Goal: Information Seeking & Learning: Check status

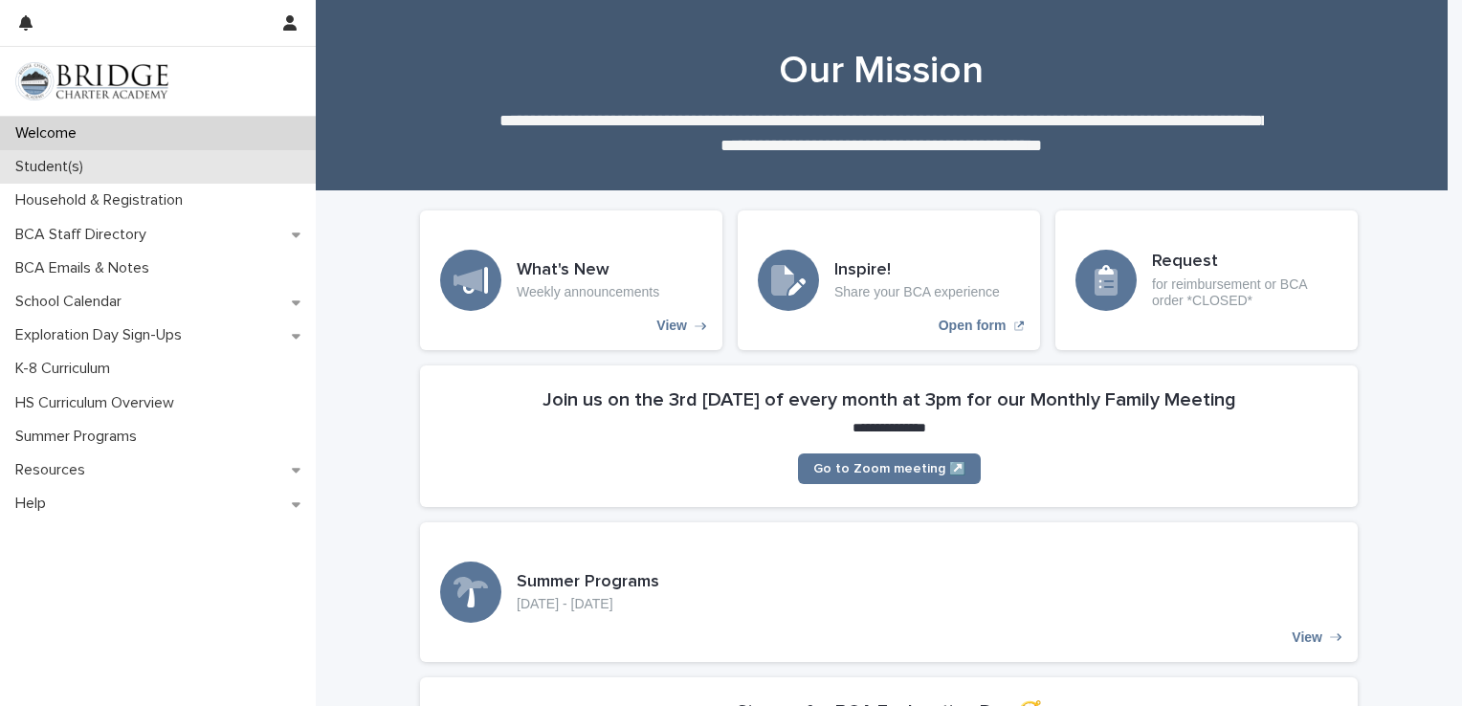
click at [57, 174] on p "Student(s)" at bounding box center [53, 167] width 91 height 18
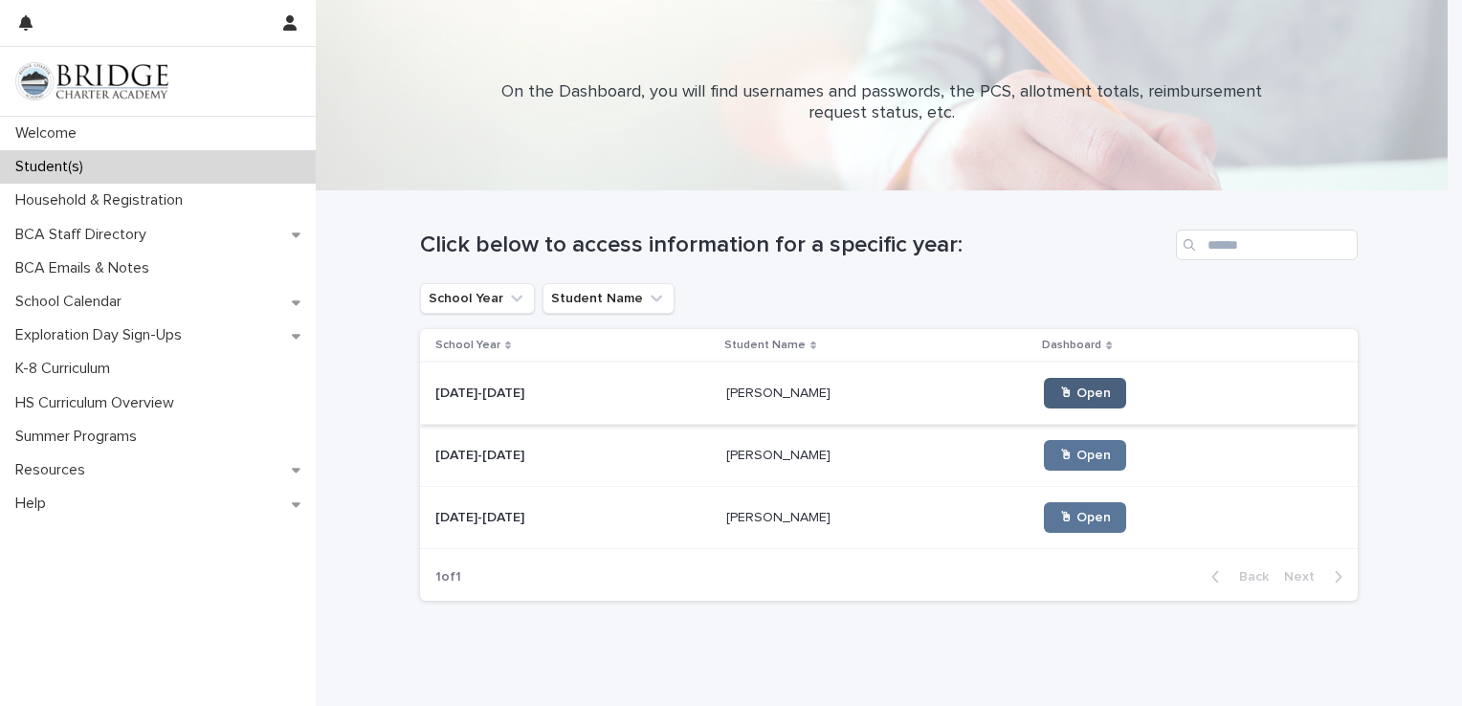
click at [1058, 385] on link "🖱 Open" at bounding box center [1085, 393] width 82 height 31
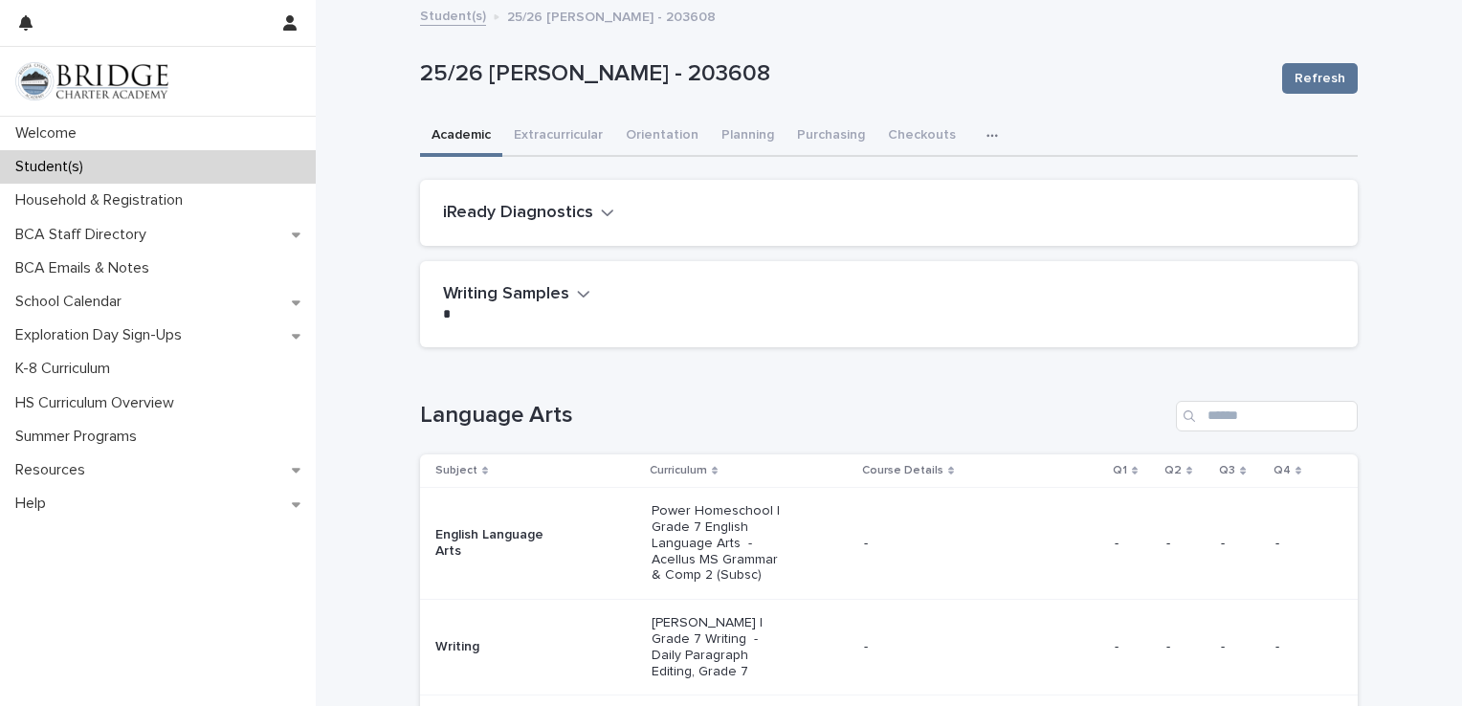
click at [986, 135] on icon "button" at bounding box center [991, 135] width 11 height 3
click at [570, 133] on button "Extracurricular" at bounding box center [558, 137] width 112 height 40
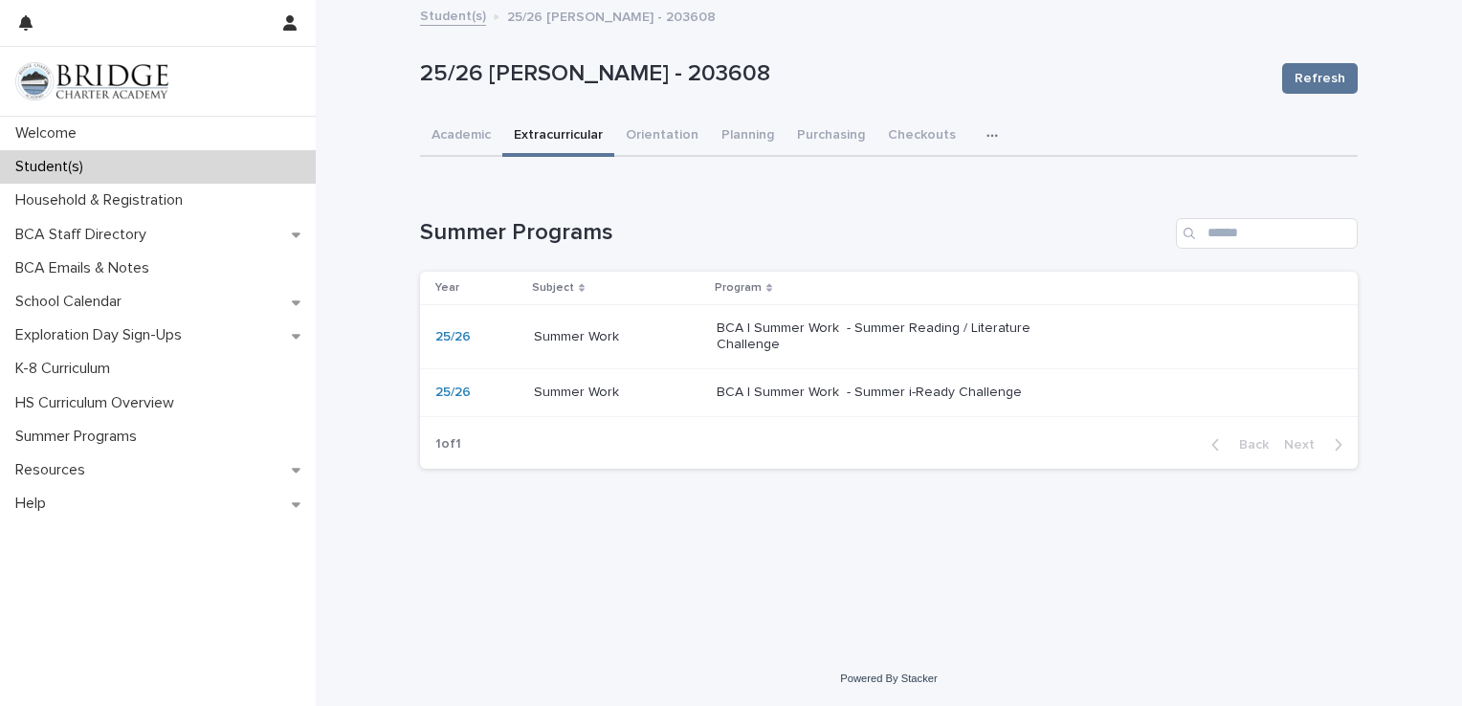
click at [966, 339] on p "BCA | Summer Work - Summer Reading / Literature Challenge" at bounding box center [876, 337] width 319 height 33
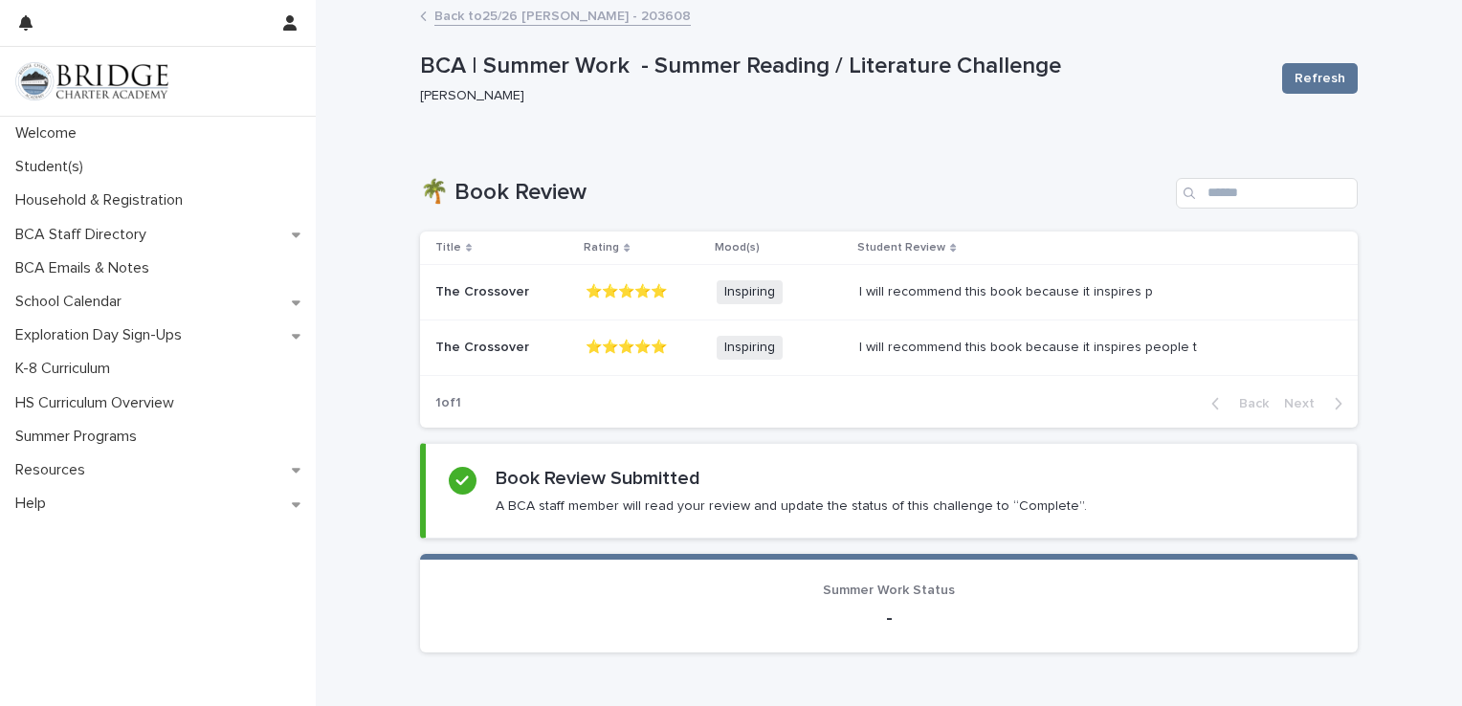
click at [562, 6] on link "Back to 25/26 [PERSON_NAME] - 203608" at bounding box center [562, 15] width 256 height 22
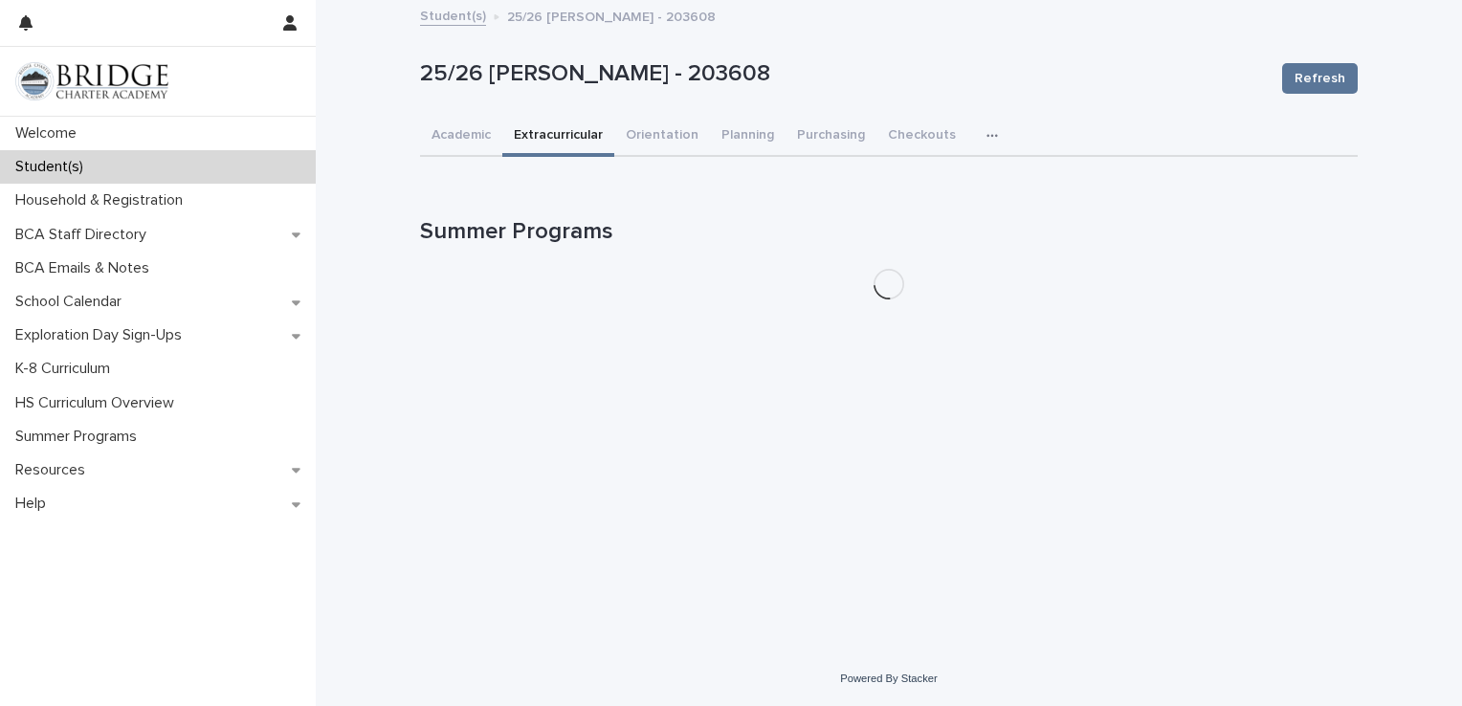
click at [455, 17] on link "Student(s)" at bounding box center [453, 15] width 66 height 22
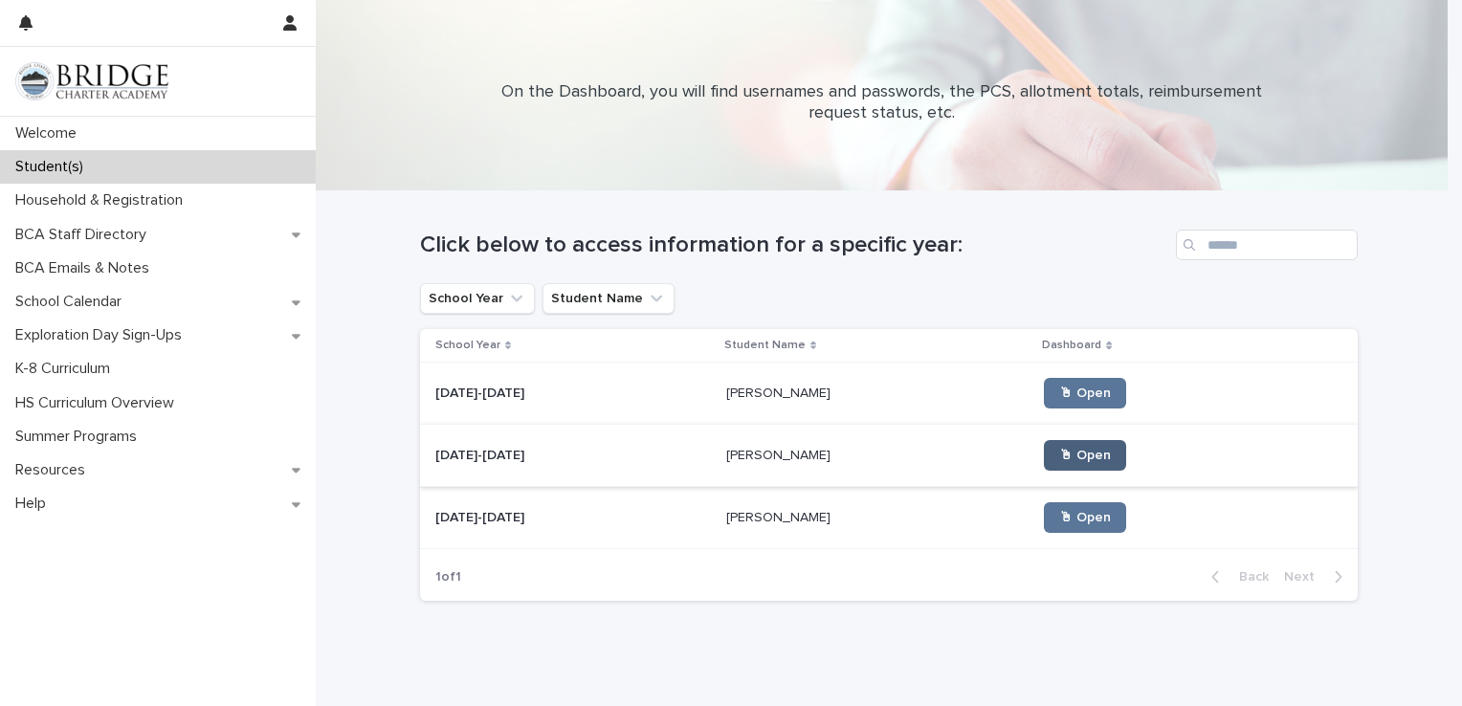
click at [1045, 462] on link "🖱 Open" at bounding box center [1085, 455] width 82 height 31
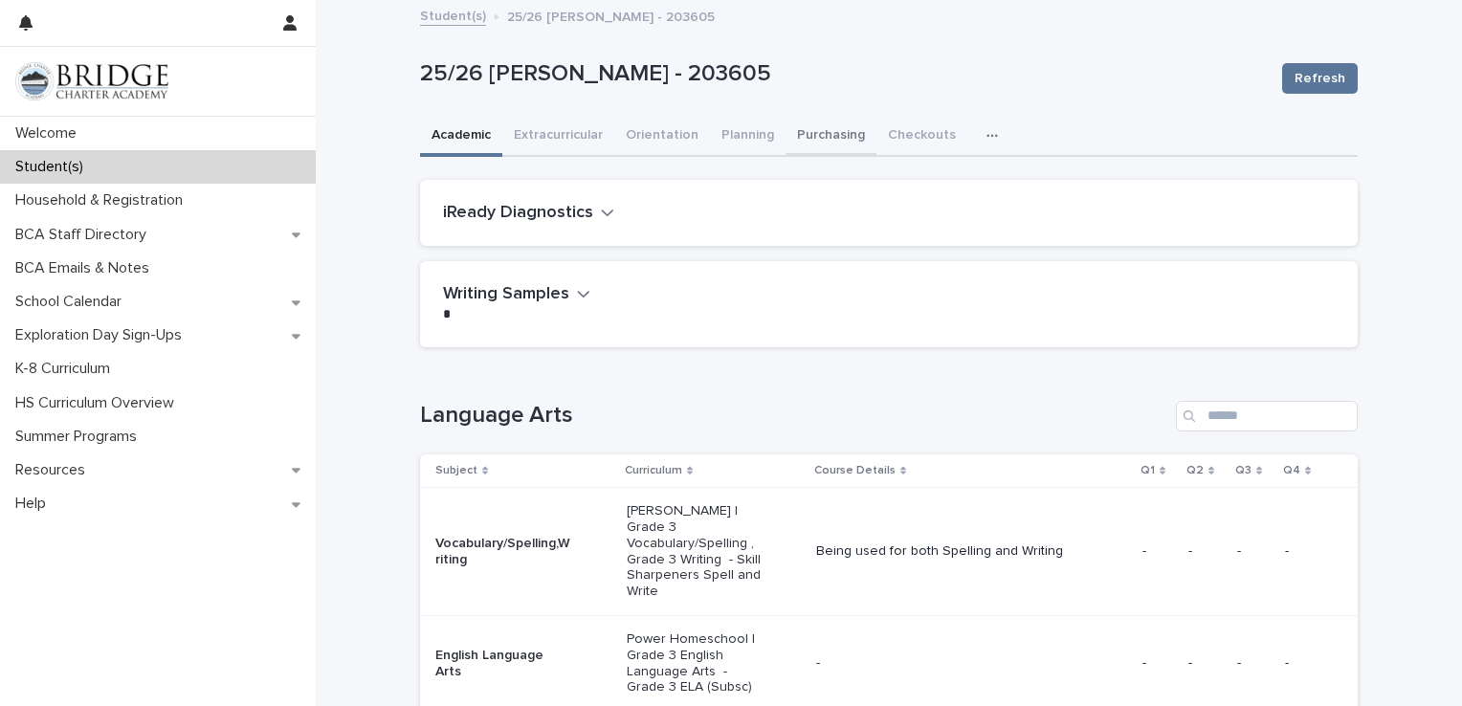
click at [806, 137] on button "Purchasing" at bounding box center [831, 137] width 91 height 40
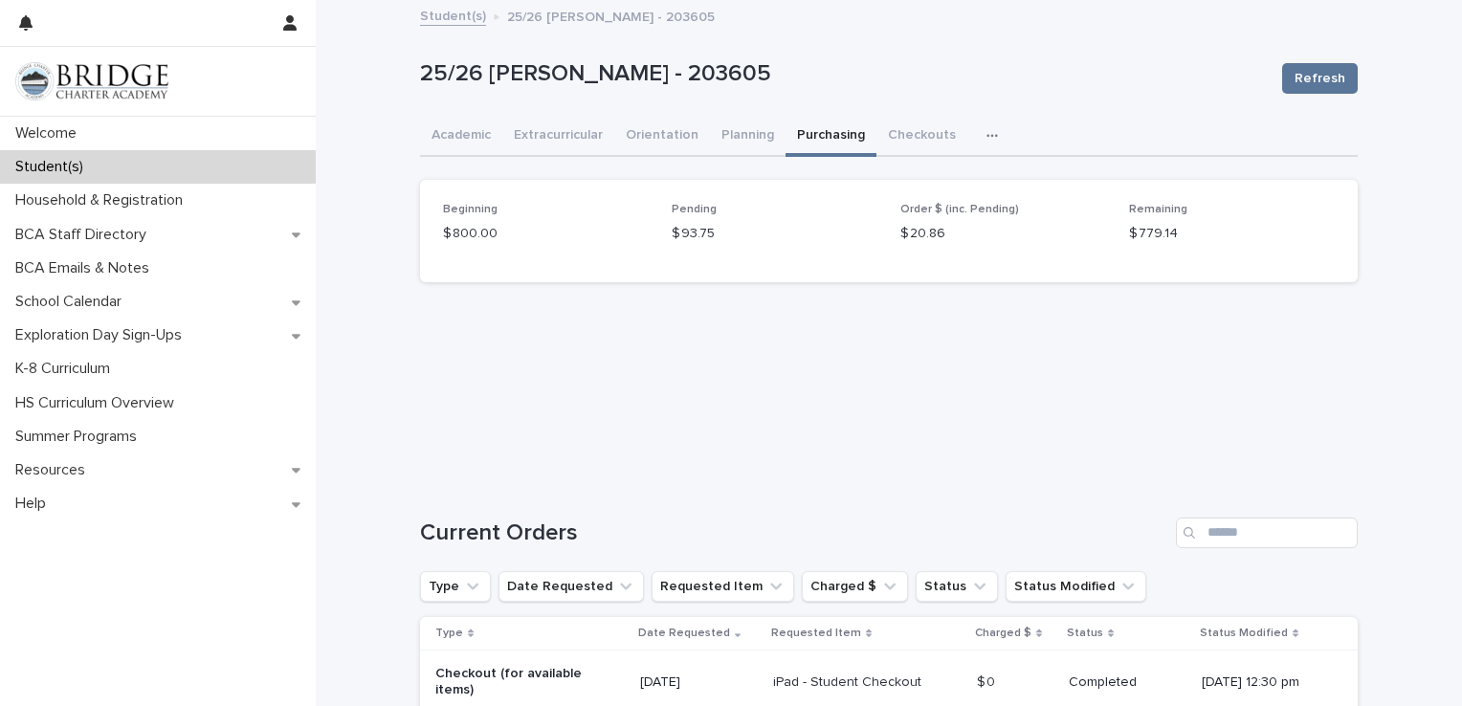
click at [440, 25] on link "Student(s)" at bounding box center [453, 15] width 66 height 22
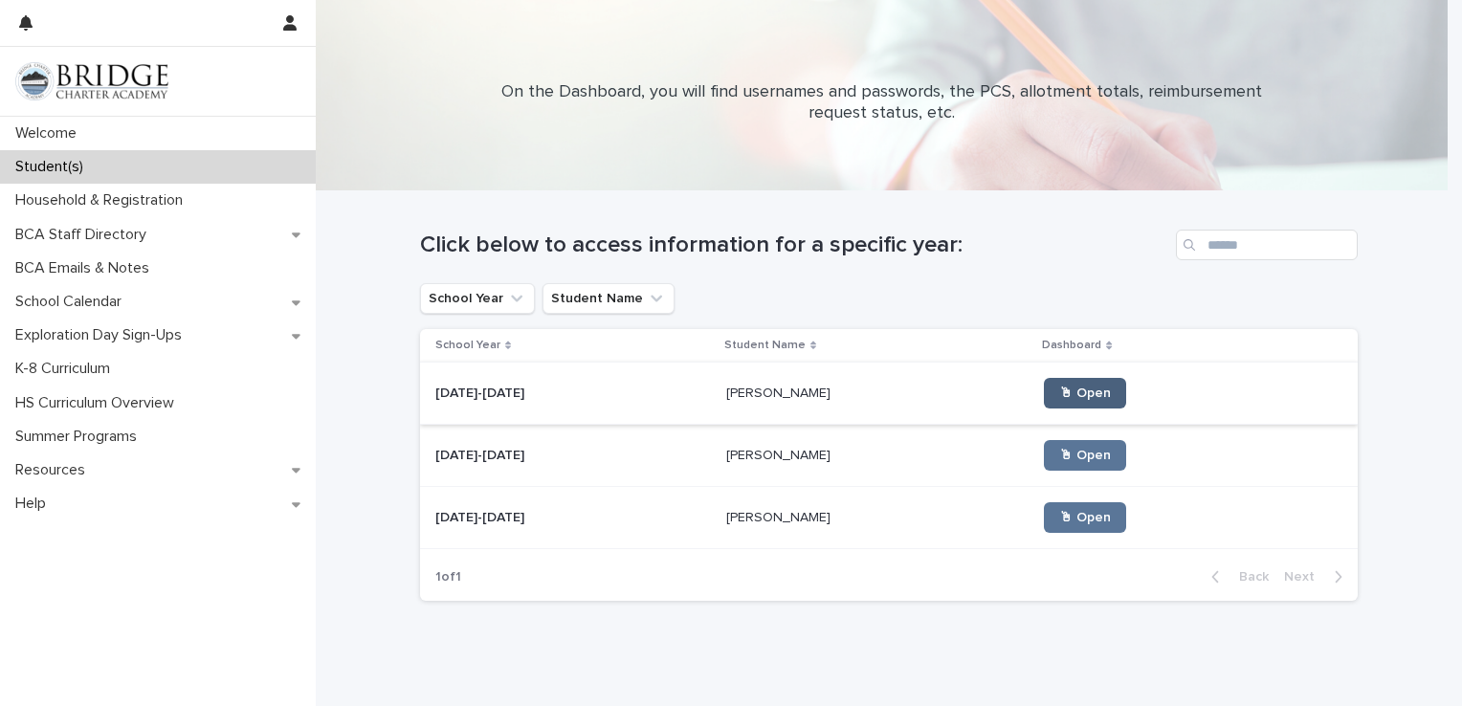
click at [1044, 383] on link "🖱 Open" at bounding box center [1085, 393] width 82 height 31
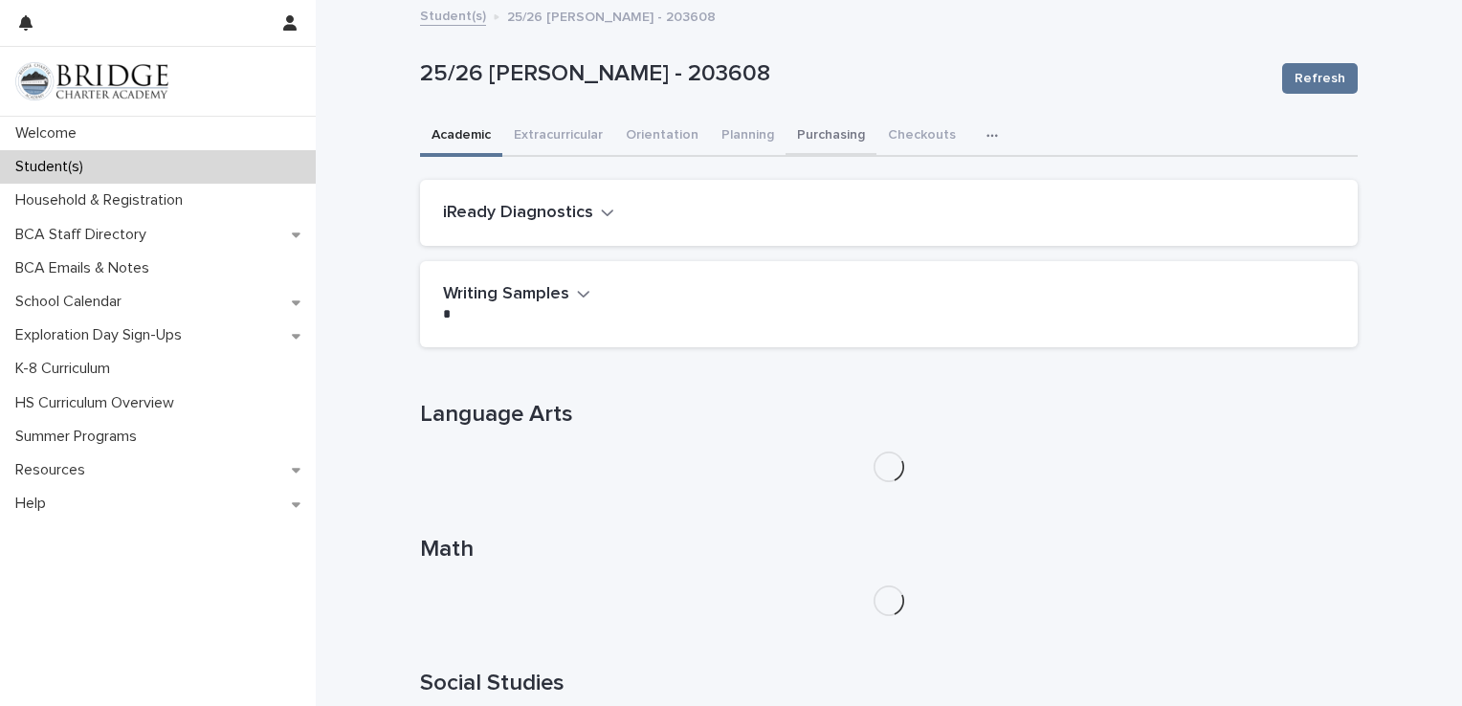
click at [811, 123] on button "Purchasing" at bounding box center [831, 137] width 91 height 40
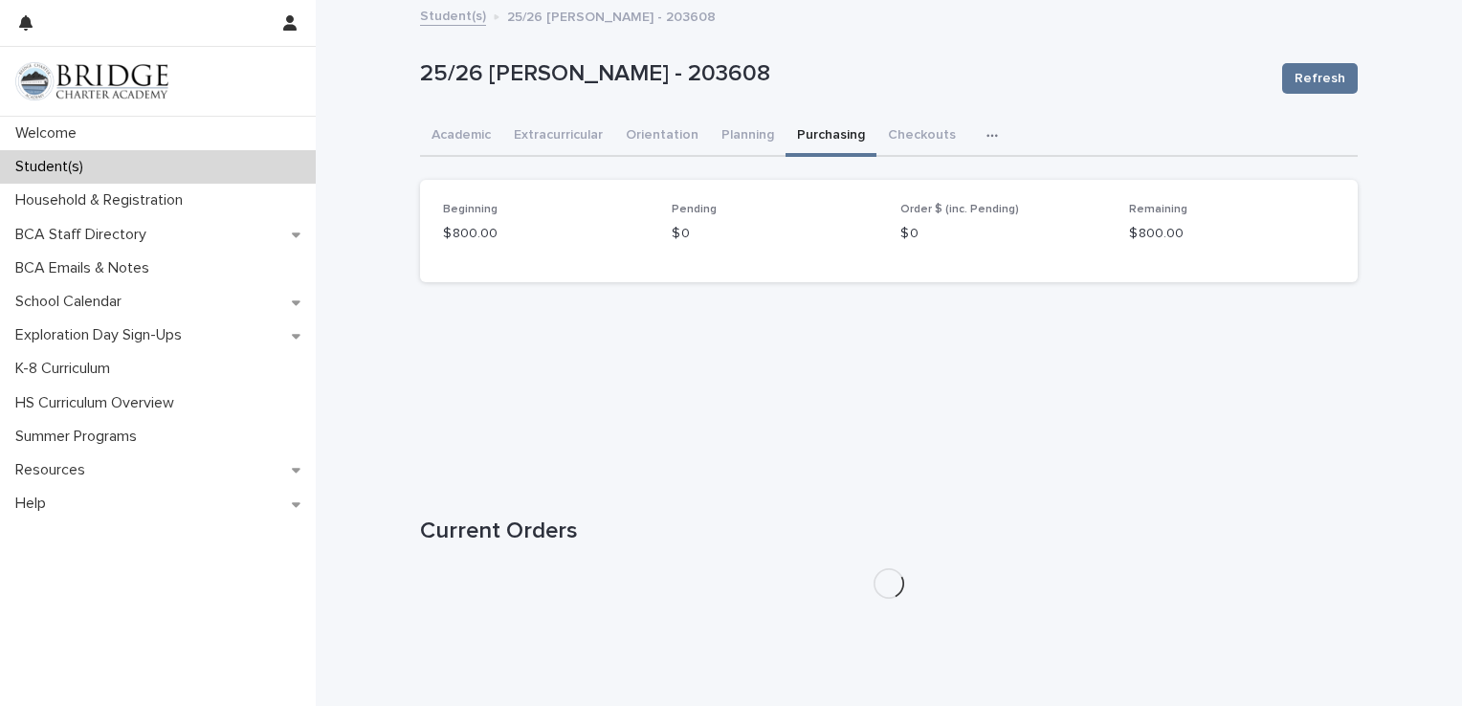
click at [467, 17] on link "Student(s)" at bounding box center [453, 15] width 66 height 22
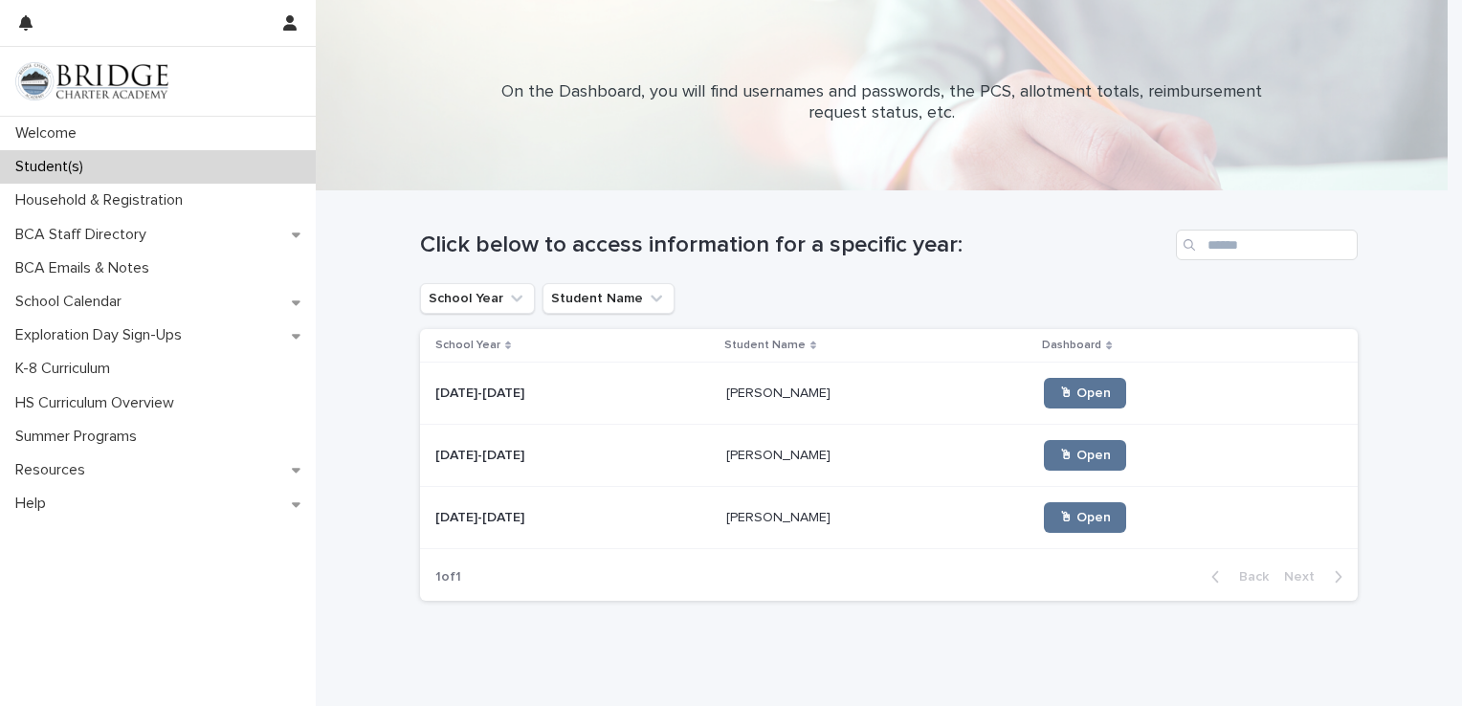
click at [1059, 511] on span "🖱 Open" at bounding box center [1085, 517] width 52 height 13
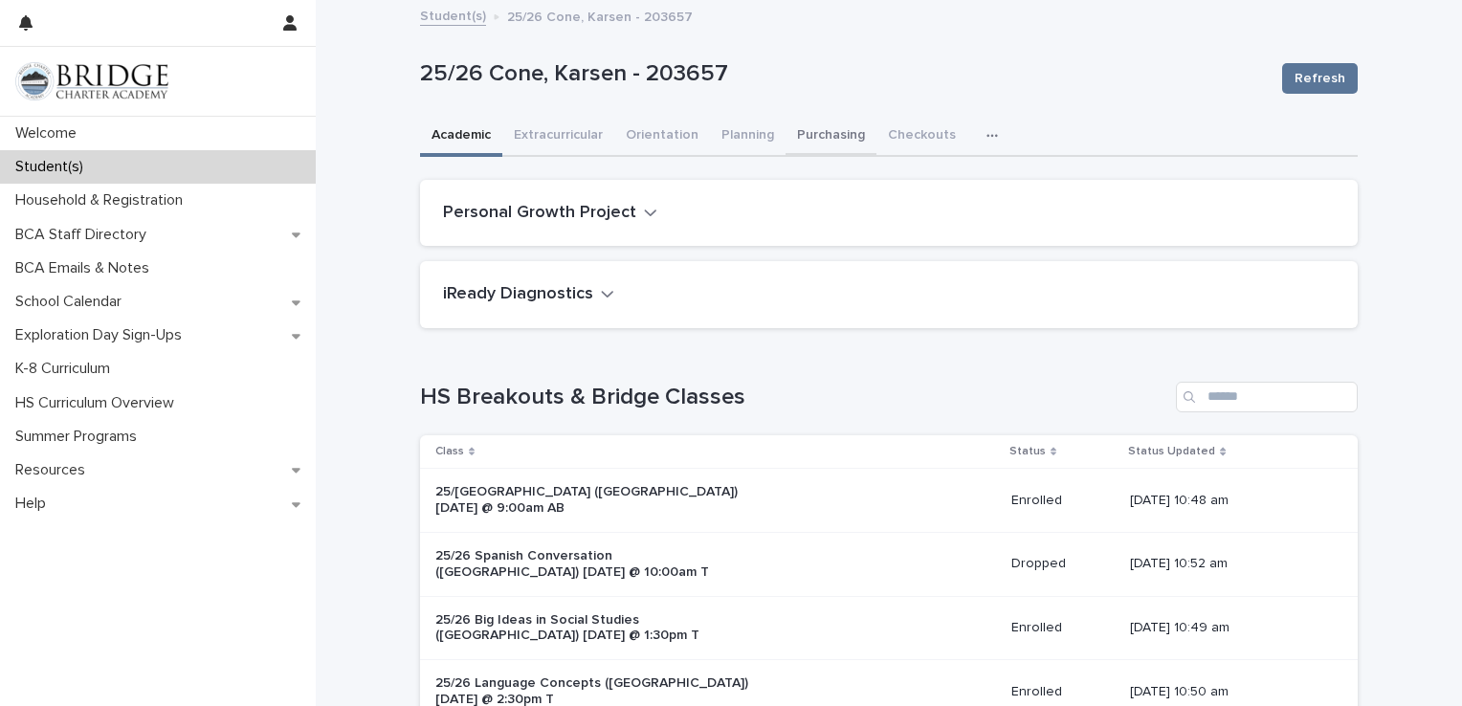
click at [805, 131] on button "Purchasing" at bounding box center [831, 137] width 91 height 40
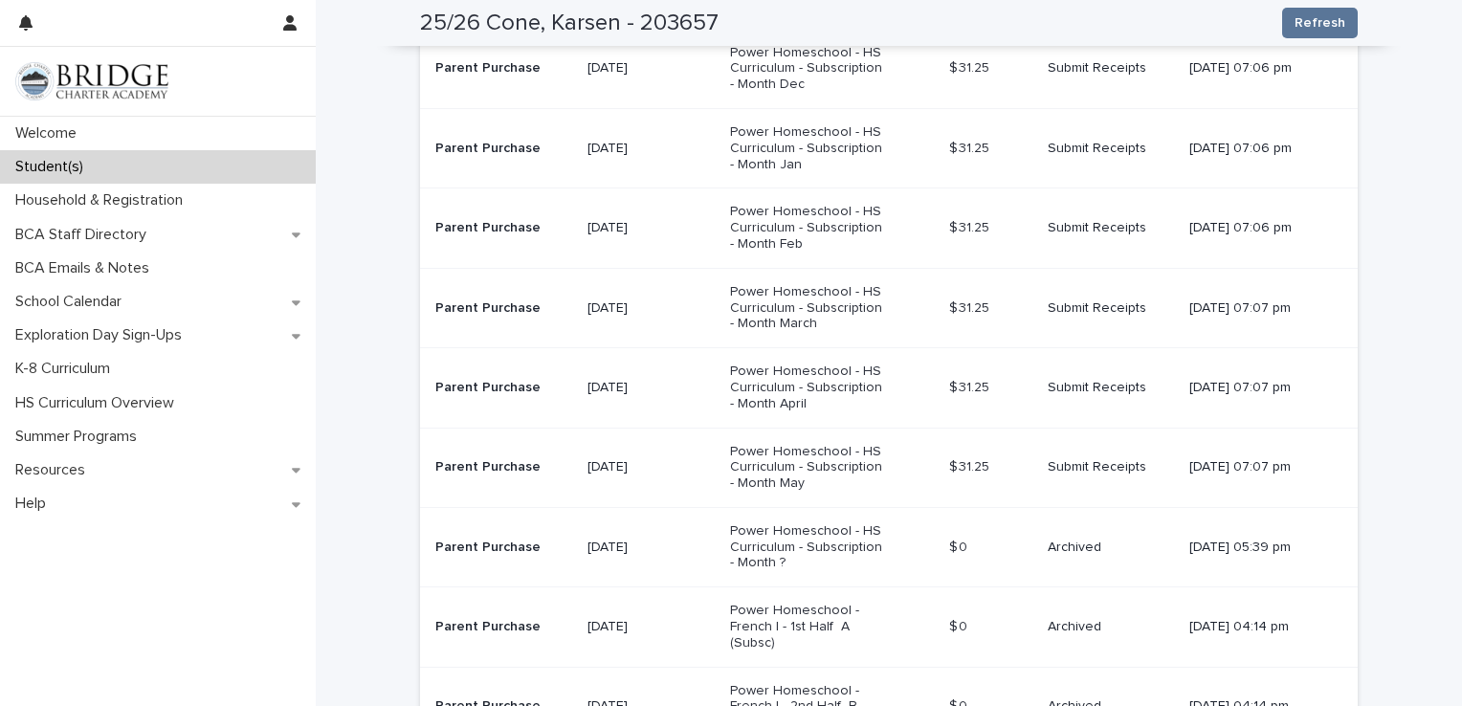
scroll to position [957, 0]
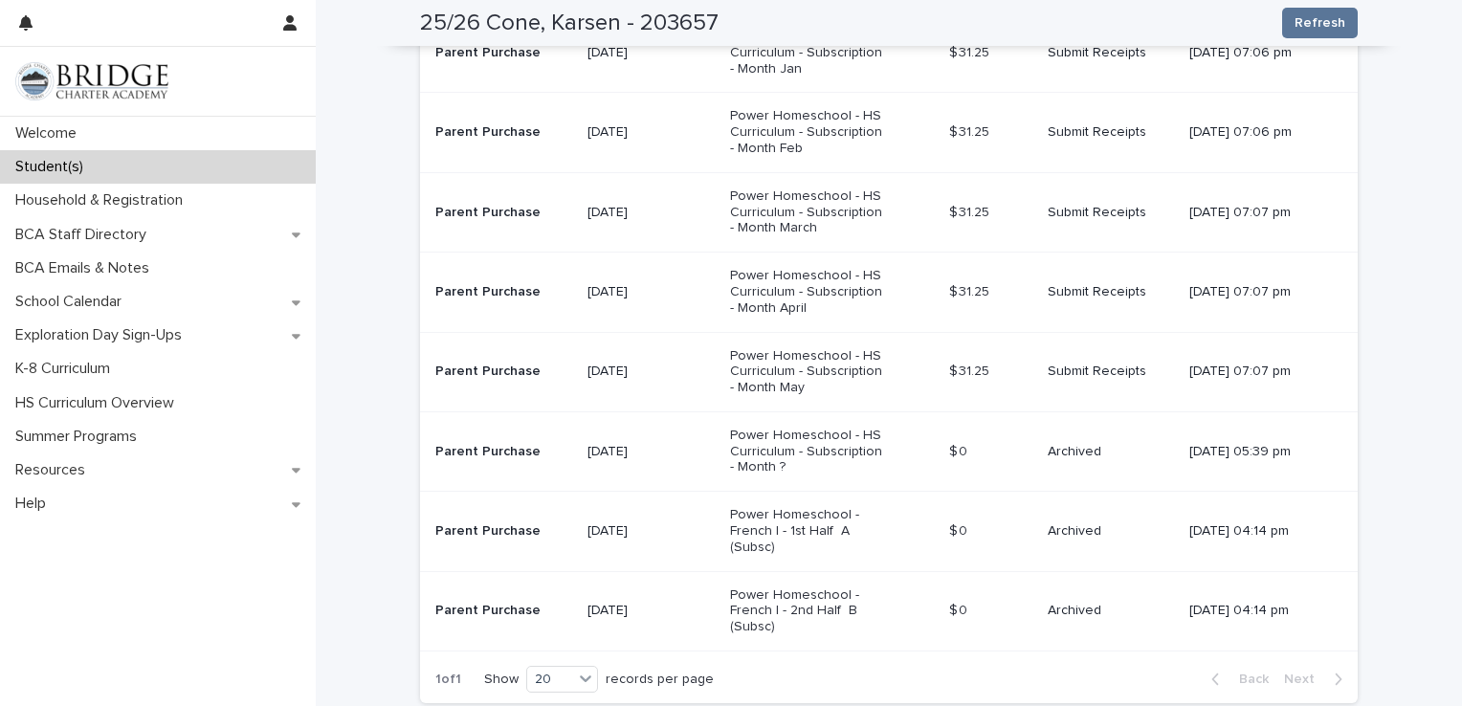
click at [730, 442] on p "Power Homeschool - HS Curriculum - Subscription - Month ?" at bounding box center [810, 452] width 160 height 48
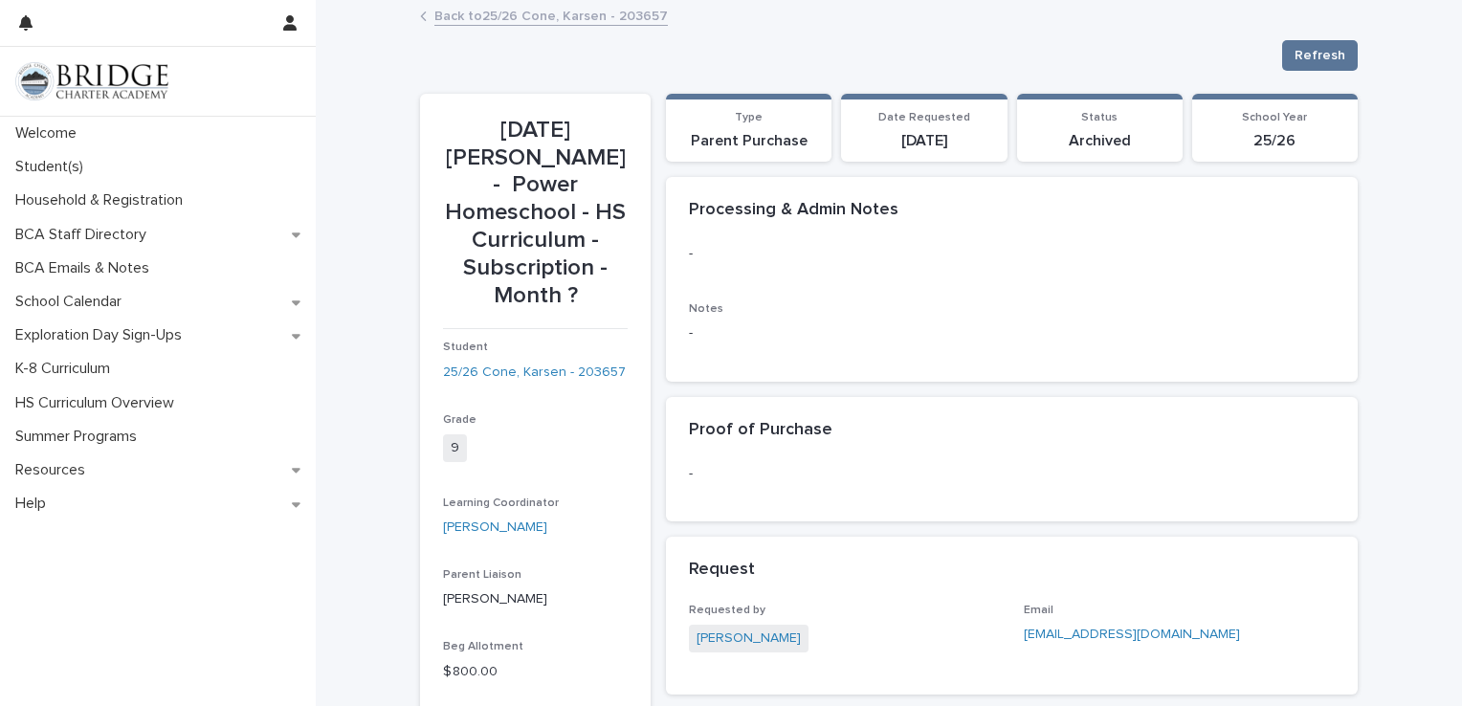
click at [521, 19] on link "Back to 25/26 Cone, Karsen - 203657" at bounding box center [550, 15] width 233 height 22
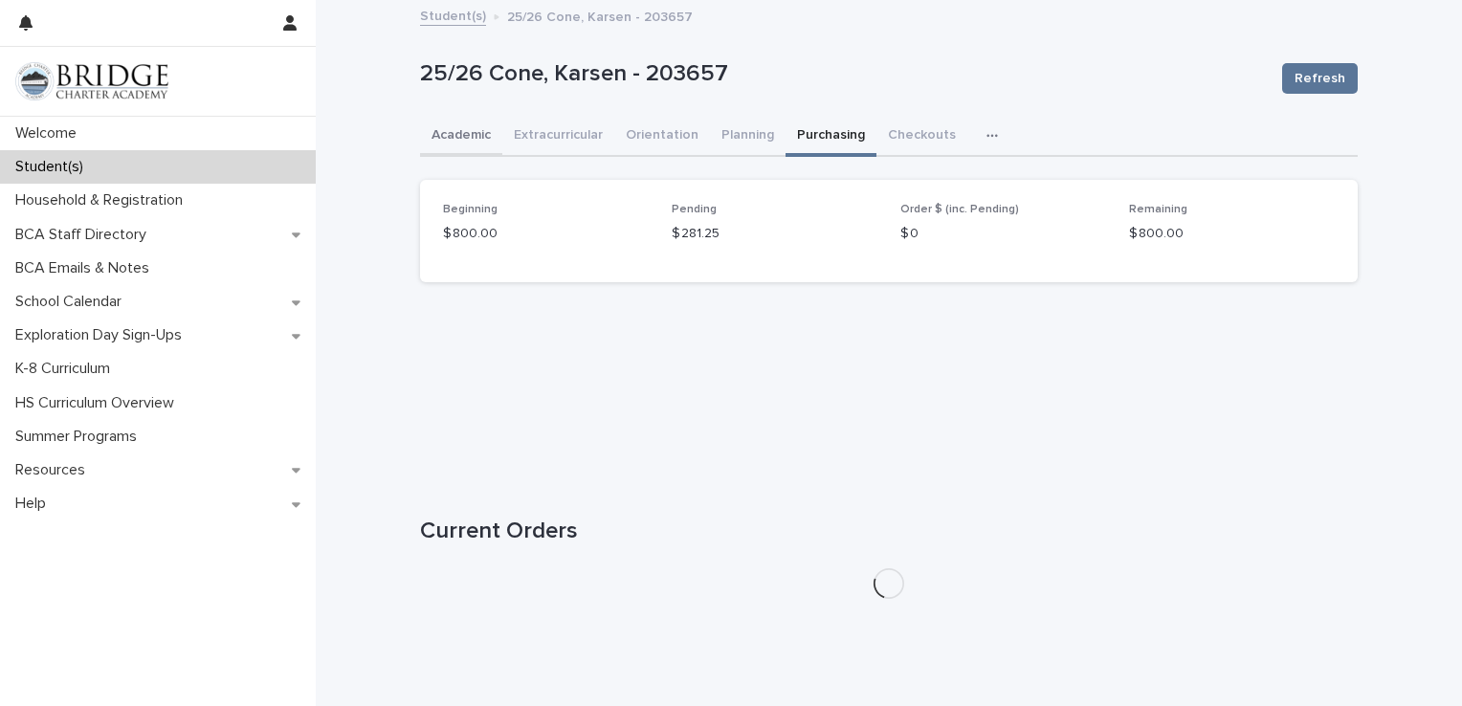
click at [432, 125] on button "Academic" at bounding box center [461, 137] width 82 height 40
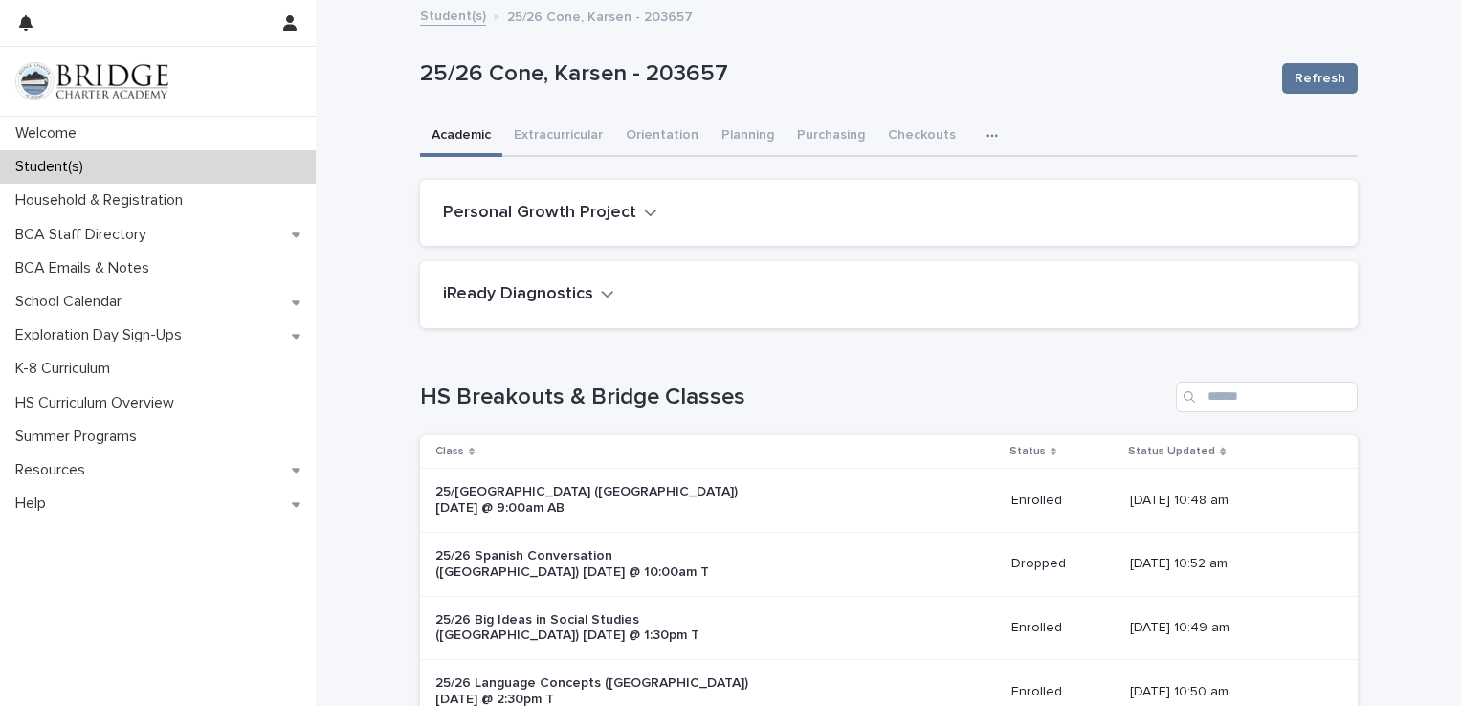
click at [644, 205] on icon "button" at bounding box center [650, 212] width 13 height 17
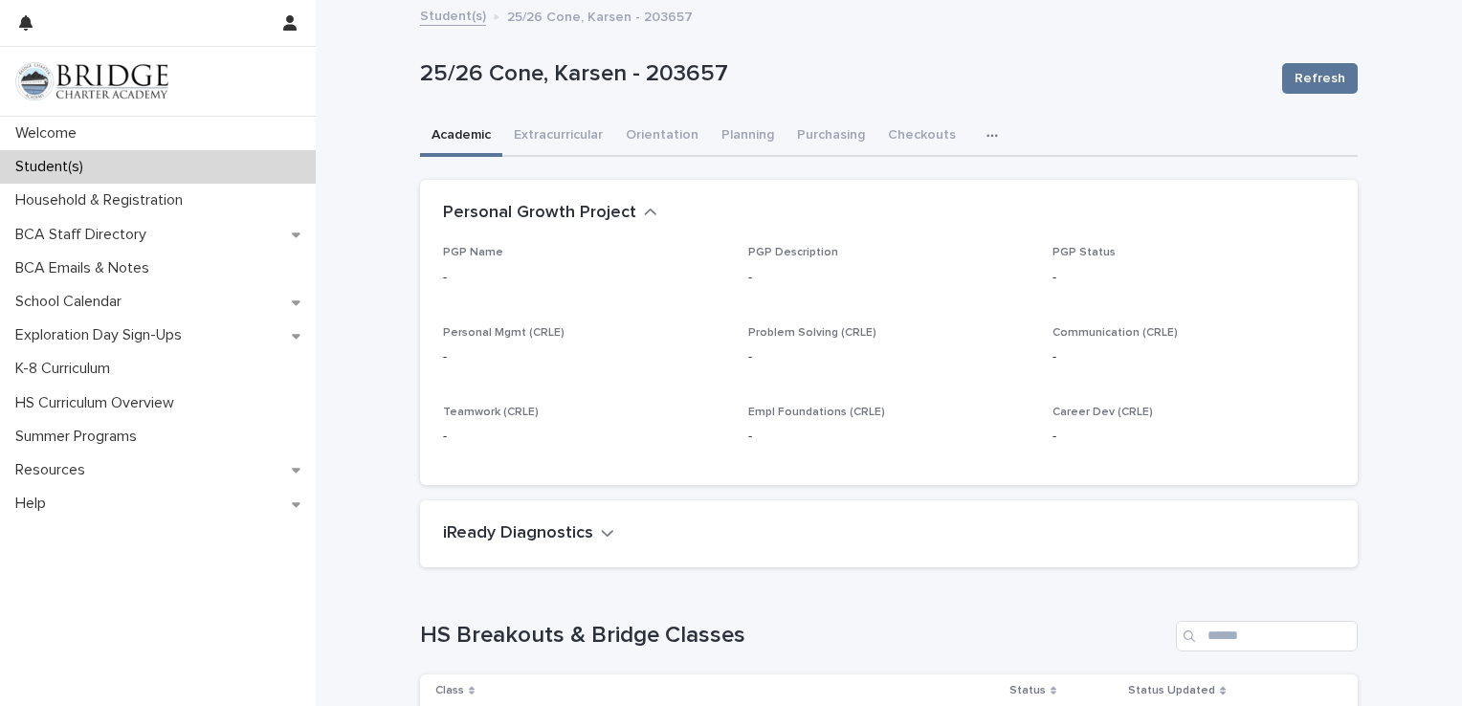
click at [644, 205] on icon "button" at bounding box center [650, 212] width 13 height 17
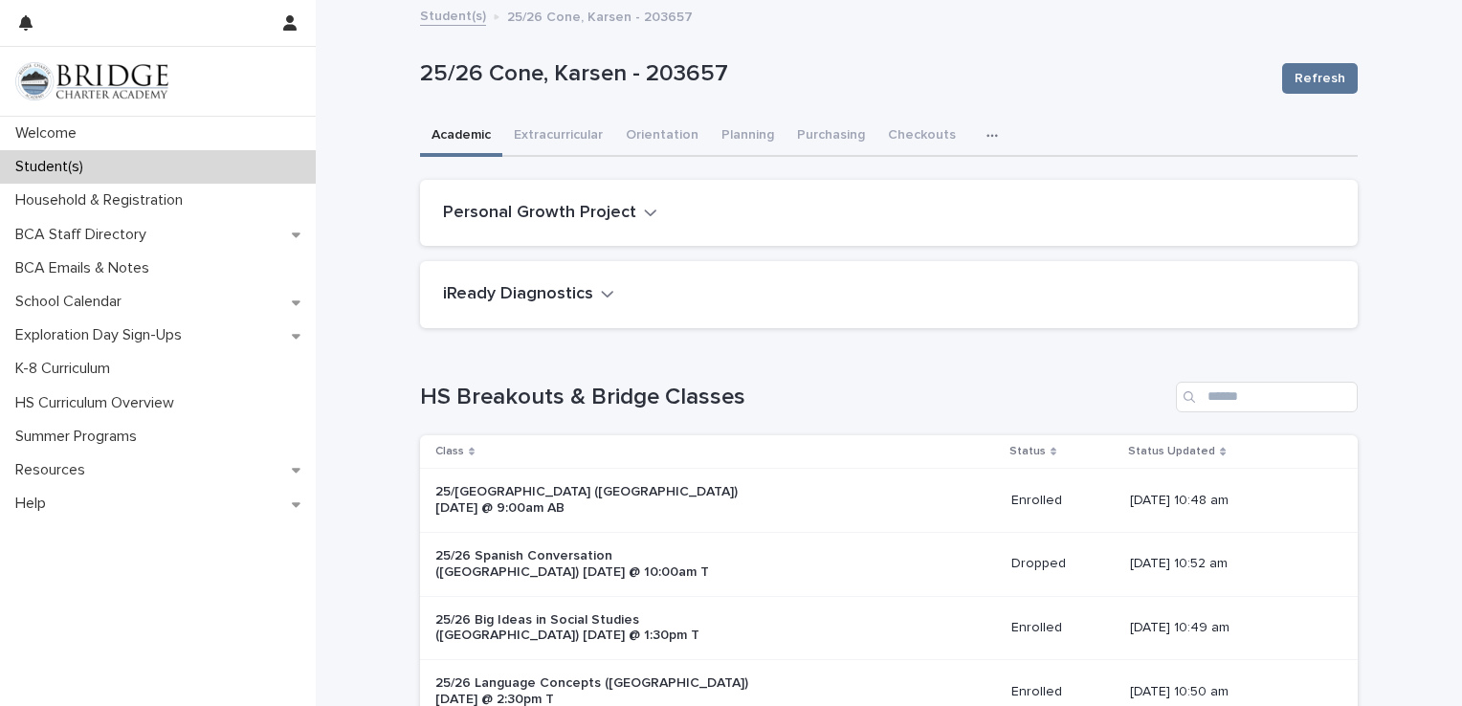
click at [601, 294] on icon "button" at bounding box center [607, 293] width 13 height 17
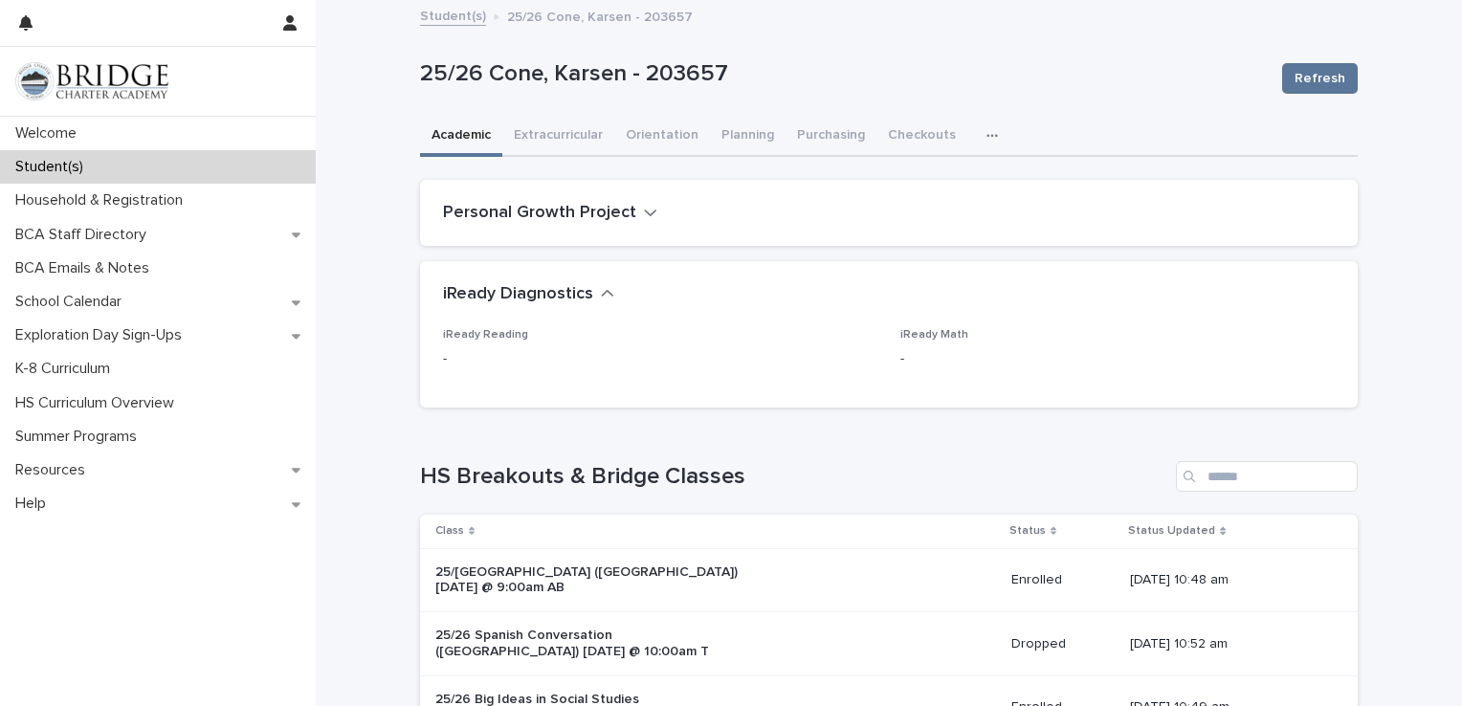
click at [602, 294] on icon "button" at bounding box center [607, 293] width 11 height 7
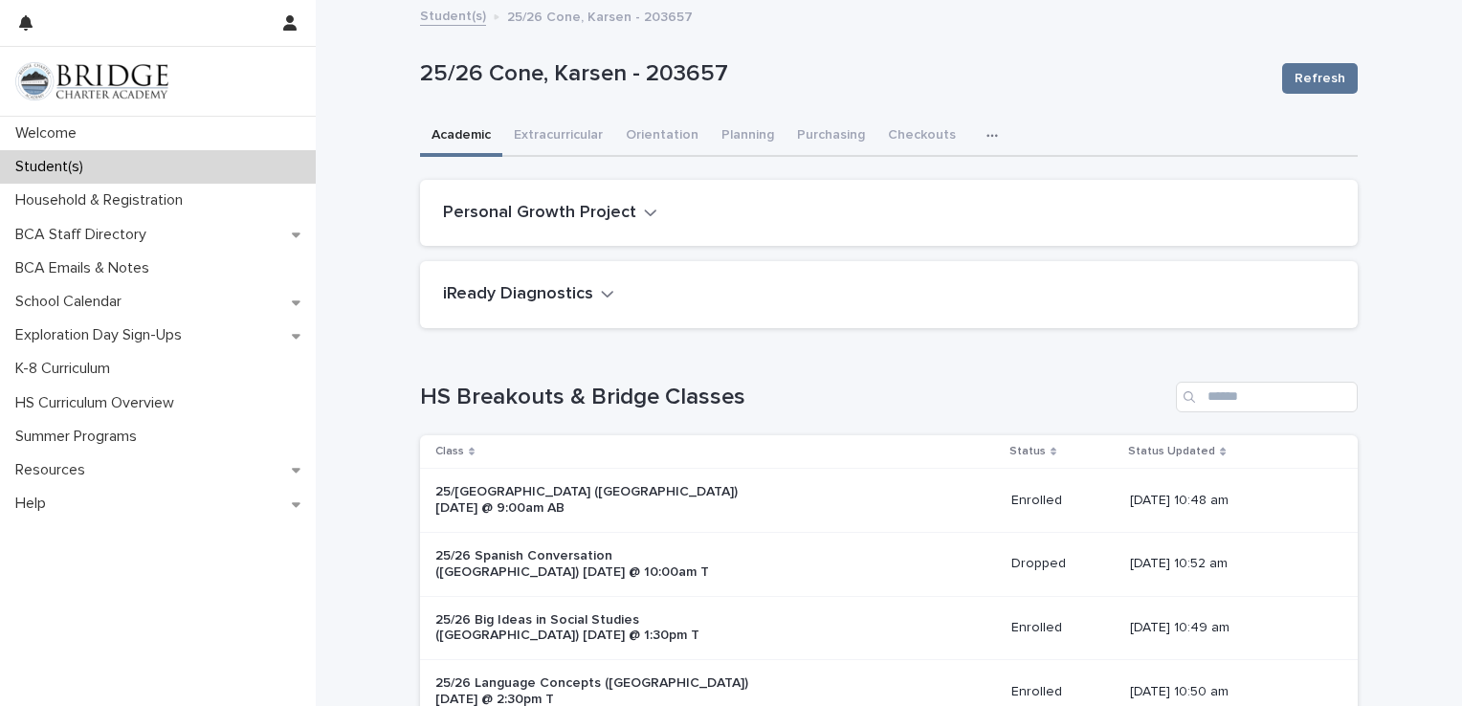
click at [454, 16] on link "Student(s)" at bounding box center [453, 15] width 66 height 22
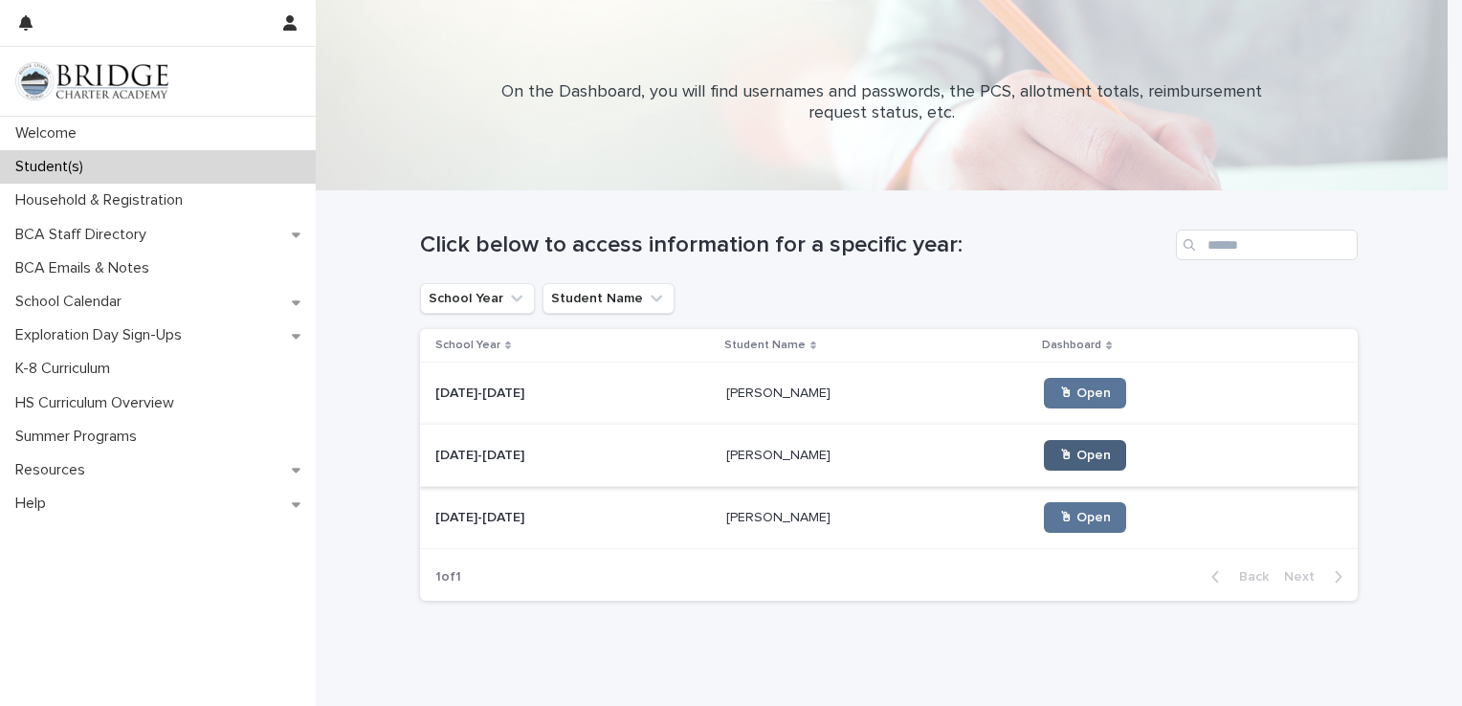
click at [1059, 454] on span "🖱 Open" at bounding box center [1085, 455] width 52 height 13
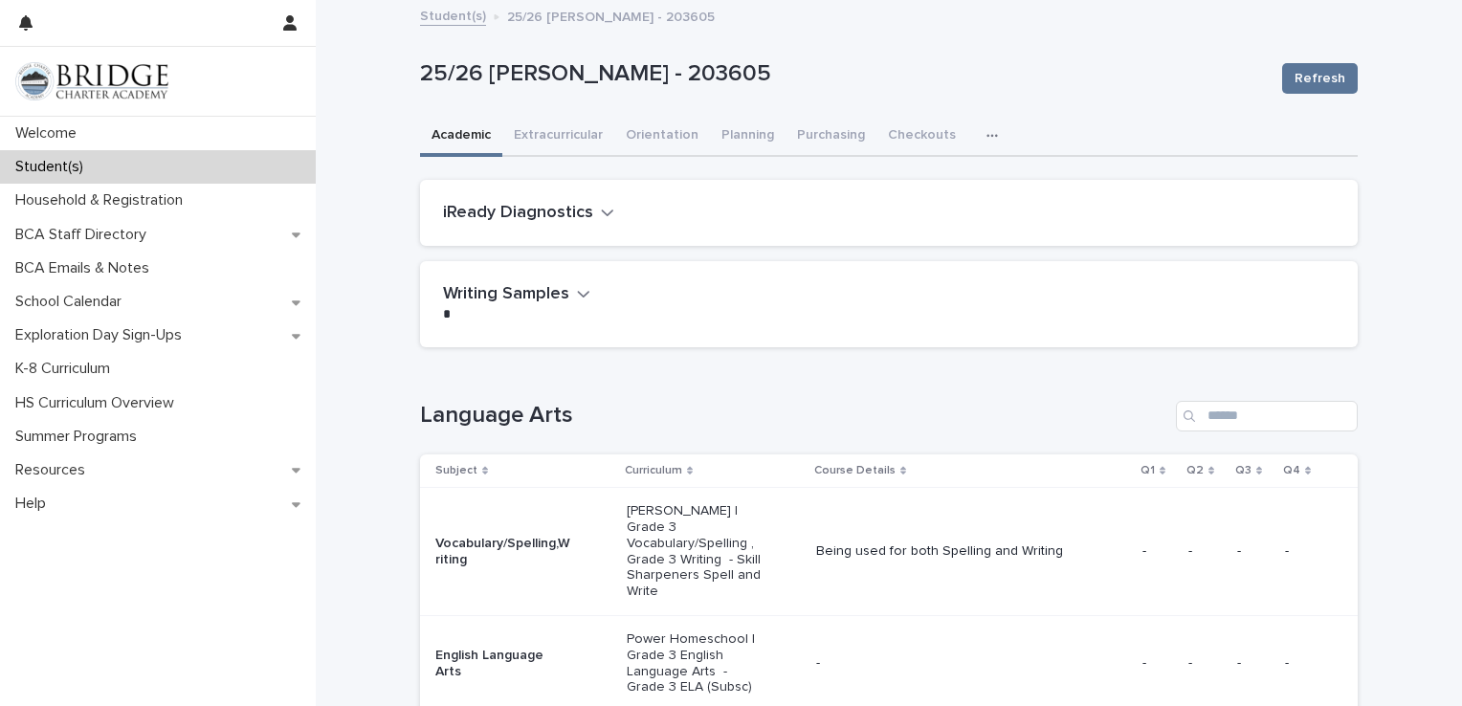
click at [601, 209] on icon "button" at bounding box center [607, 212] width 13 height 17
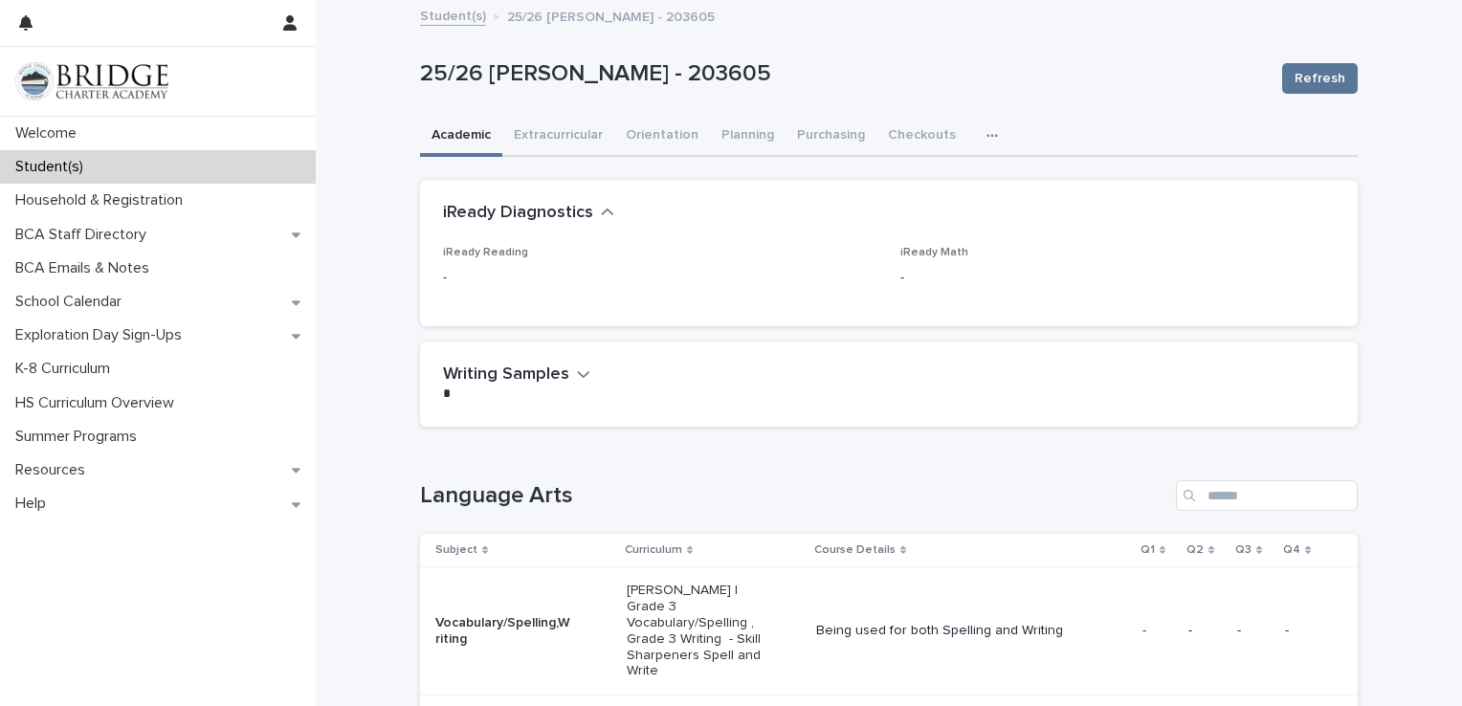
click at [602, 209] on icon "button" at bounding box center [607, 212] width 11 height 7
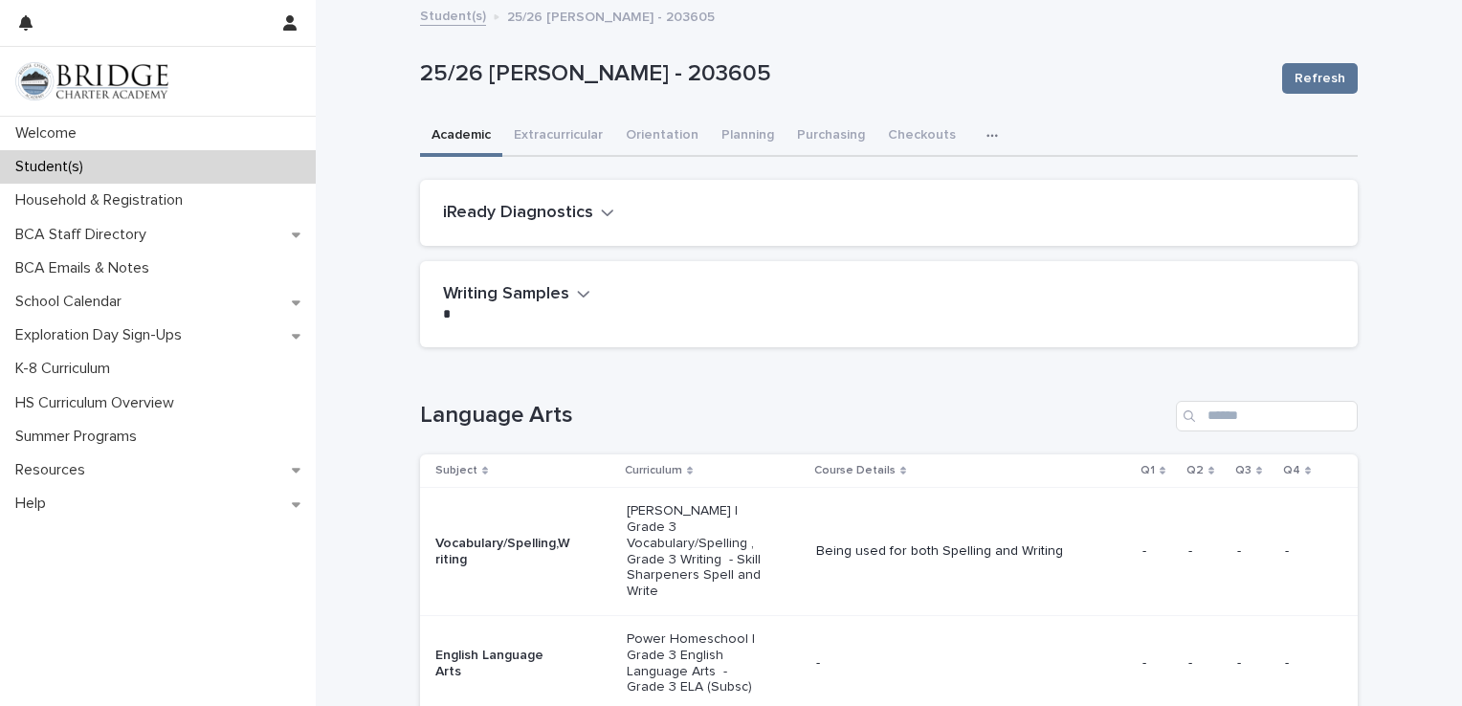
click at [566, 301] on button "Writing Samples" at bounding box center [516, 294] width 147 height 21
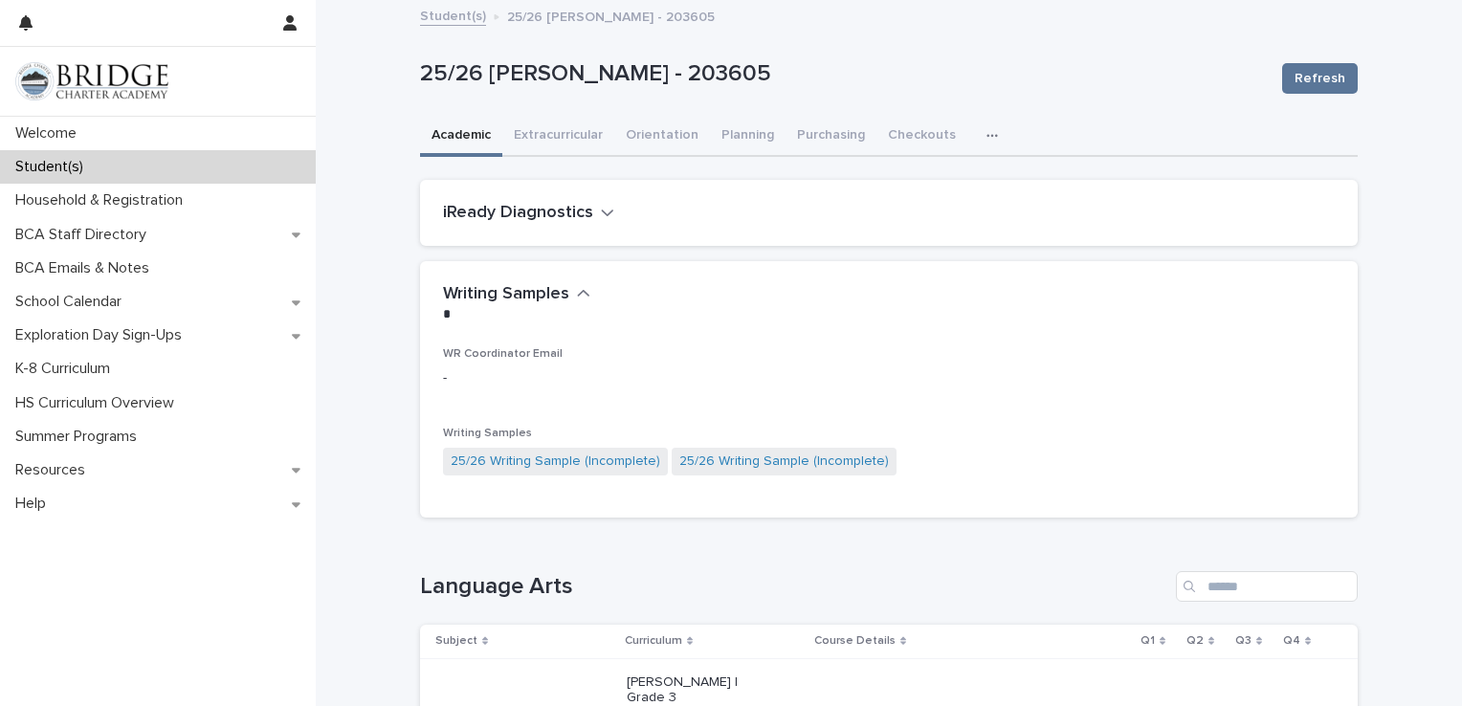
click at [566, 301] on button "Writing Samples" at bounding box center [516, 294] width 147 height 21
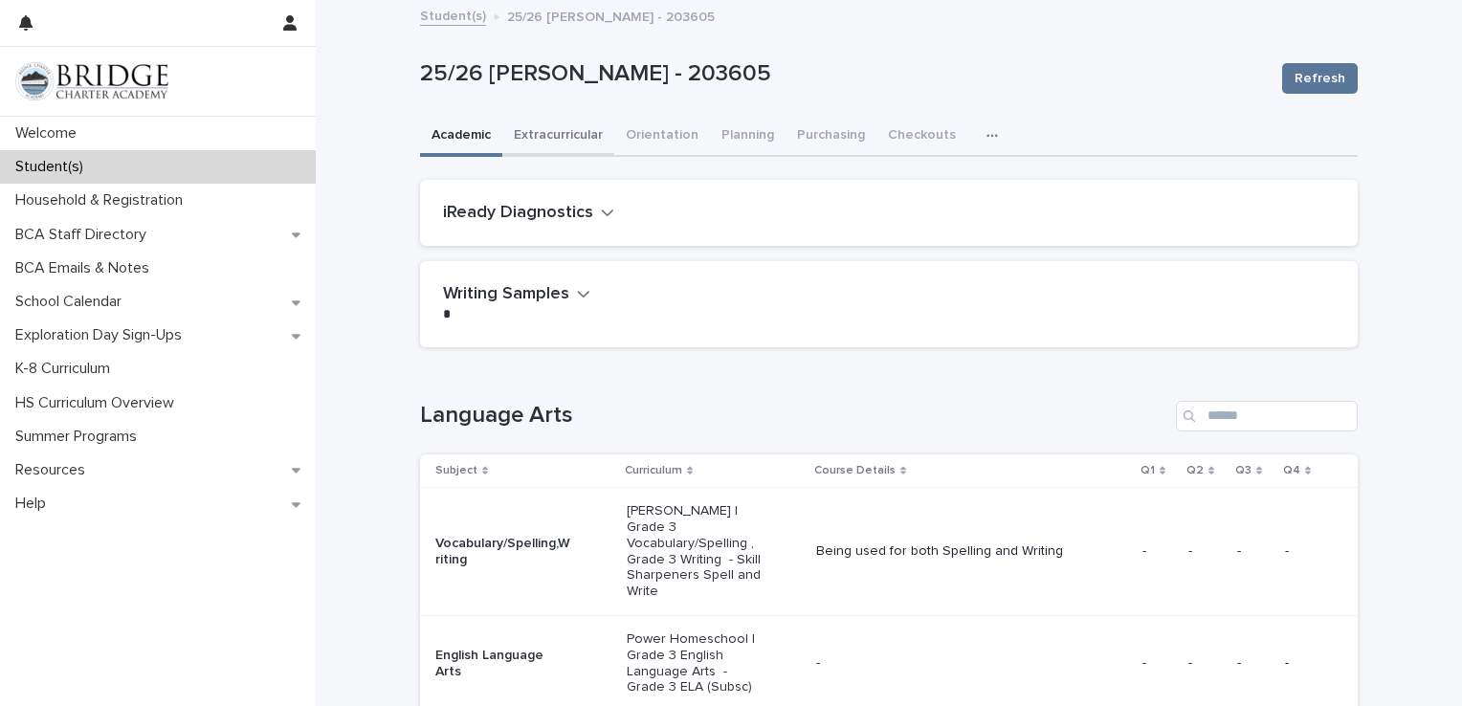
click at [570, 133] on button "Extracurricular" at bounding box center [558, 137] width 112 height 40
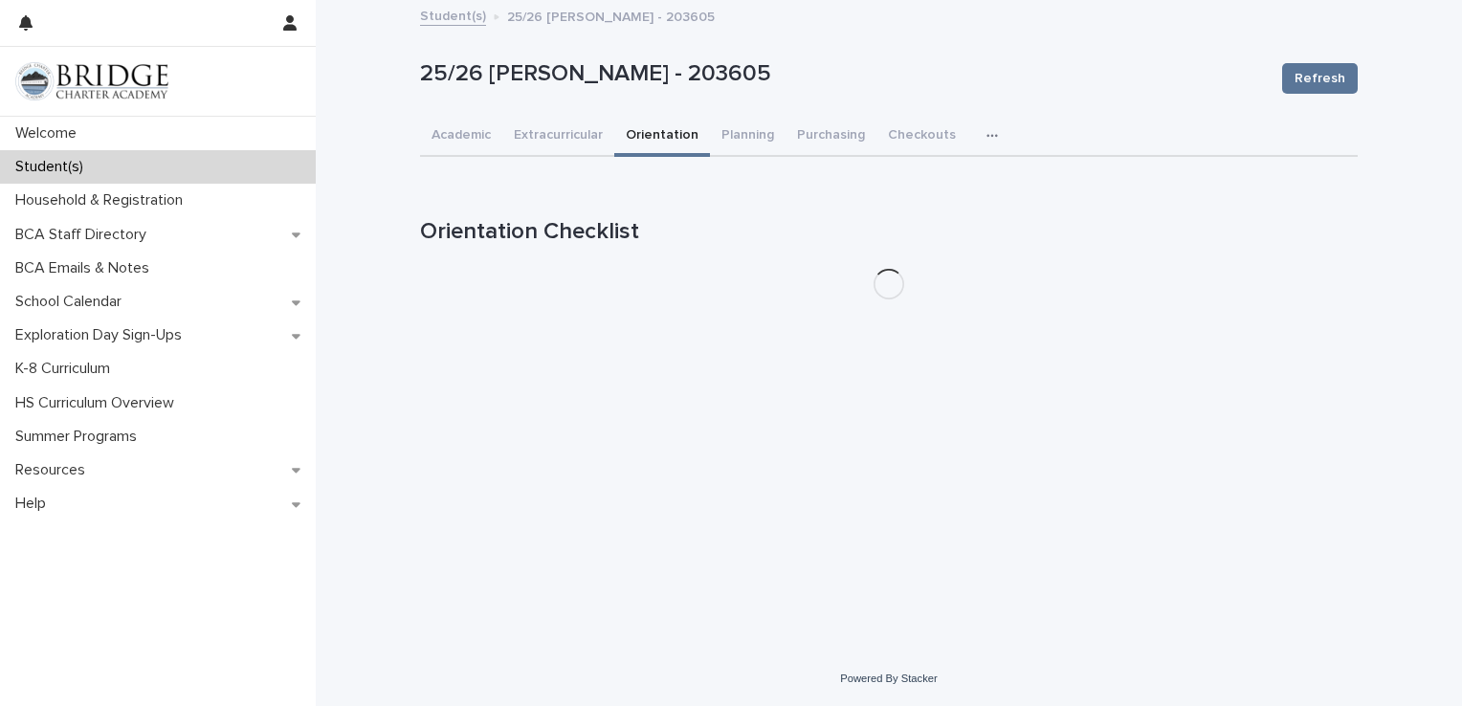
click at [651, 133] on button "Orientation" at bounding box center [662, 137] width 96 height 40
click at [744, 135] on button "Planning" at bounding box center [748, 137] width 76 height 40
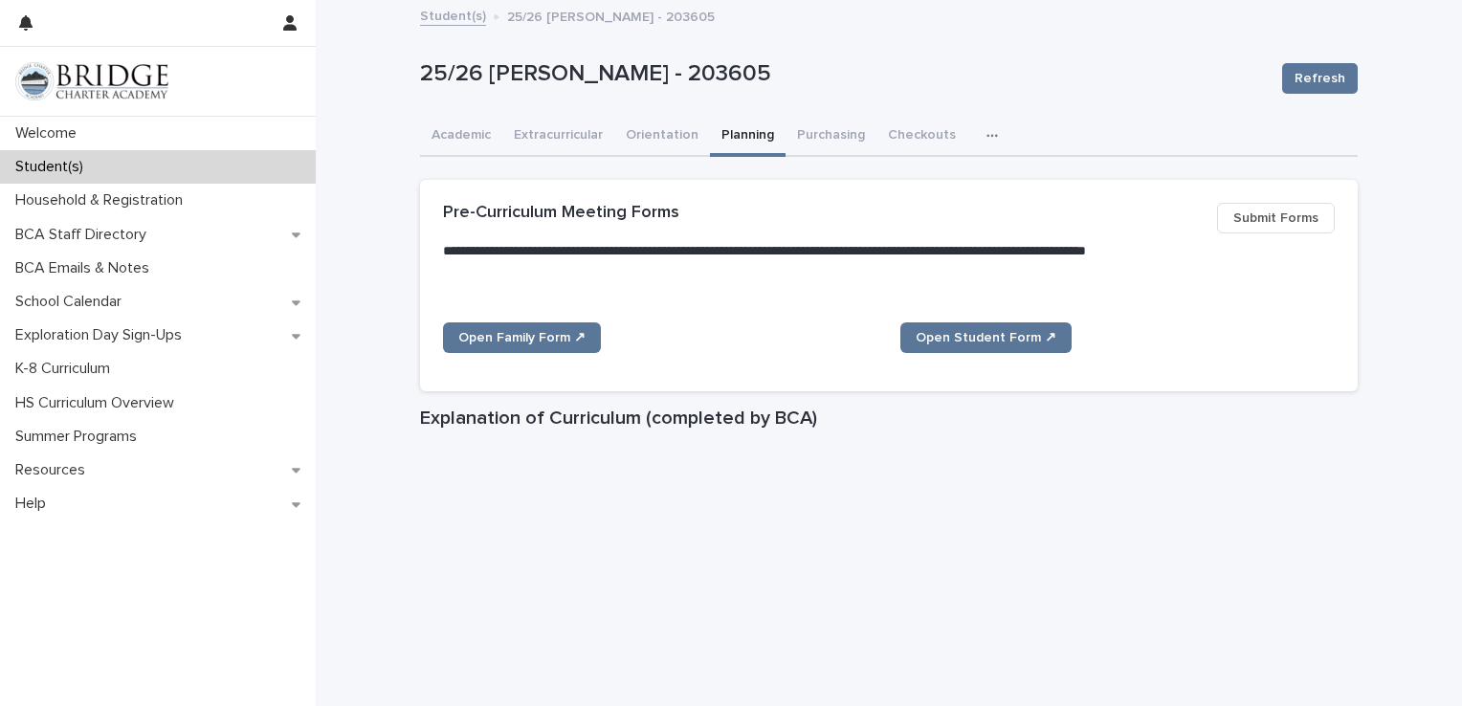
click at [739, 136] on button "Planning" at bounding box center [748, 137] width 76 height 40
click at [800, 138] on button "Purchasing" at bounding box center [831, 137] width 91 height 40
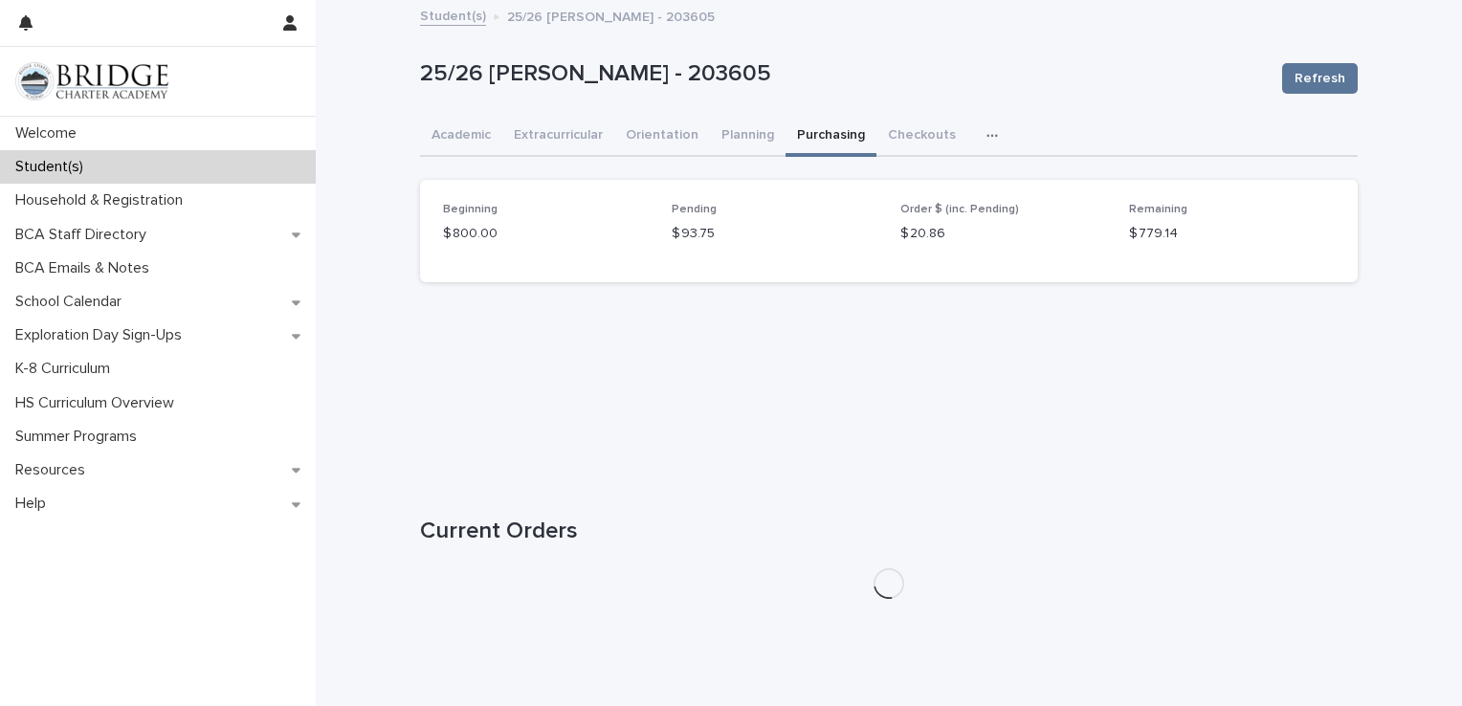
click at [986, 140] on icon "button" at bounding box center [991, 135] width 11 height 13
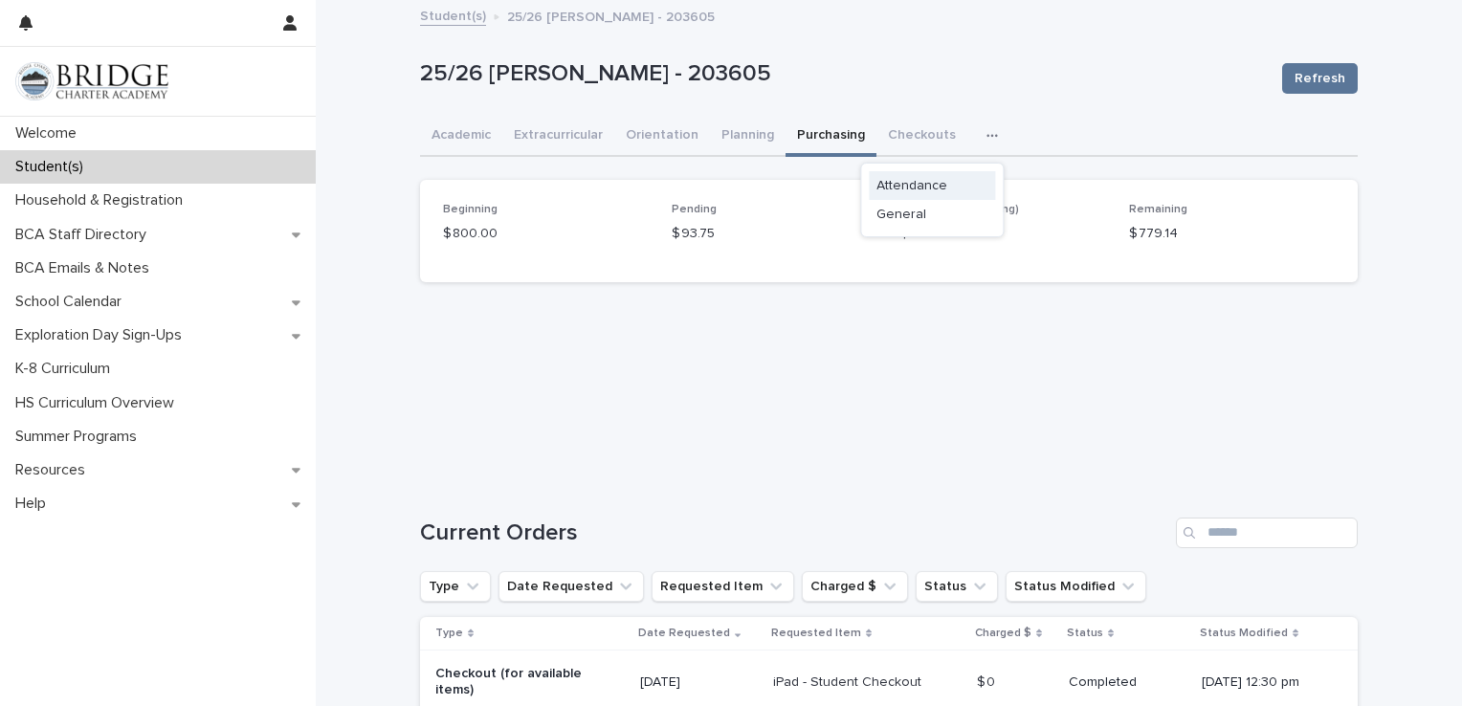
click at [931, 179] on span "Attendance" at bounding box center [911, 185] width 71 height 13
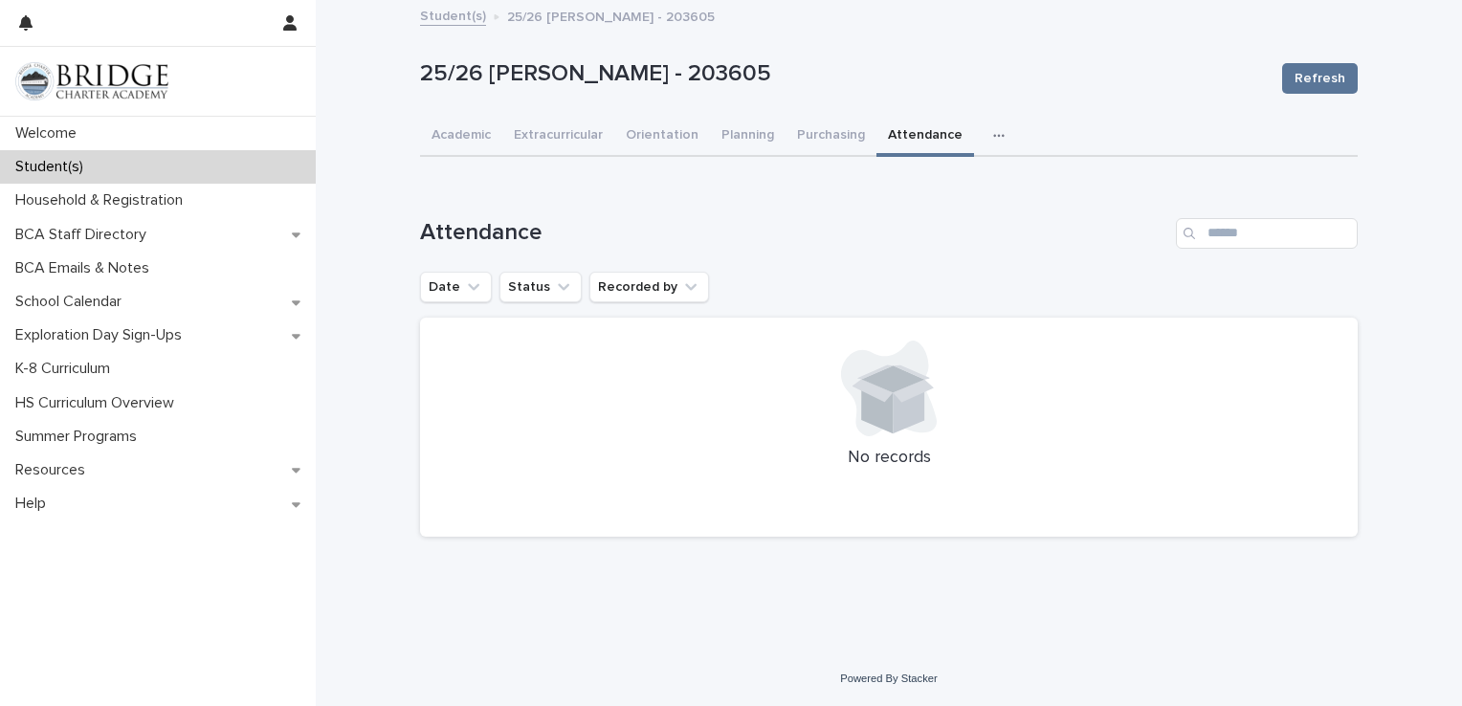
click at [993, 136] on icon "button" at bounding box center [998, 135] width 11 height 13
click at [448, 12] on link "Student(s)" at bounding box center [453, 15] width 66 height 22
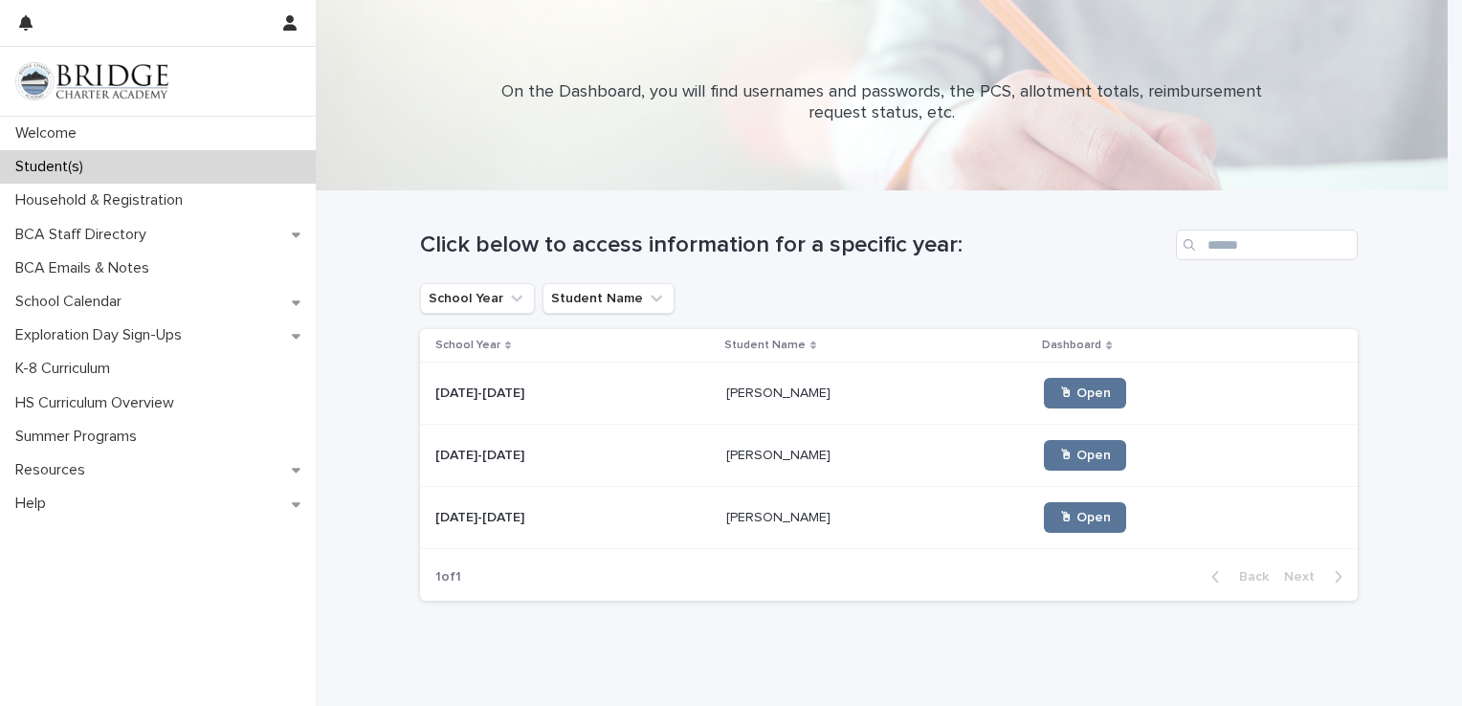
click at [469, 282] on div "Click below to access information for a specific year:" at bounding box center [889, 237] width 938 height 92
click at [467, 296] on button "School Year" at bounding box center [477, 298] width 115 height 31
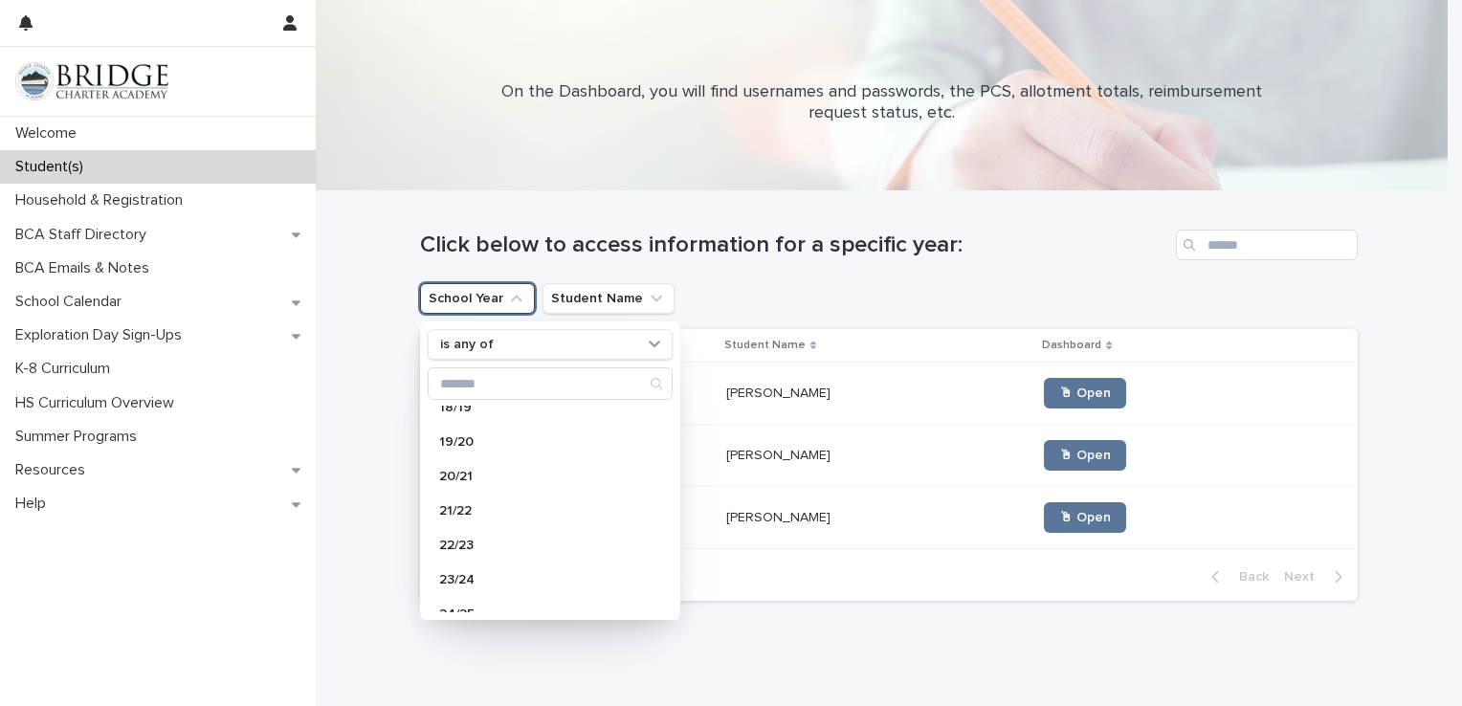
scroll to position [191, 0]
click at [488, 461] on div "22/23" at bounding box center [550, 470] width 245 height 31
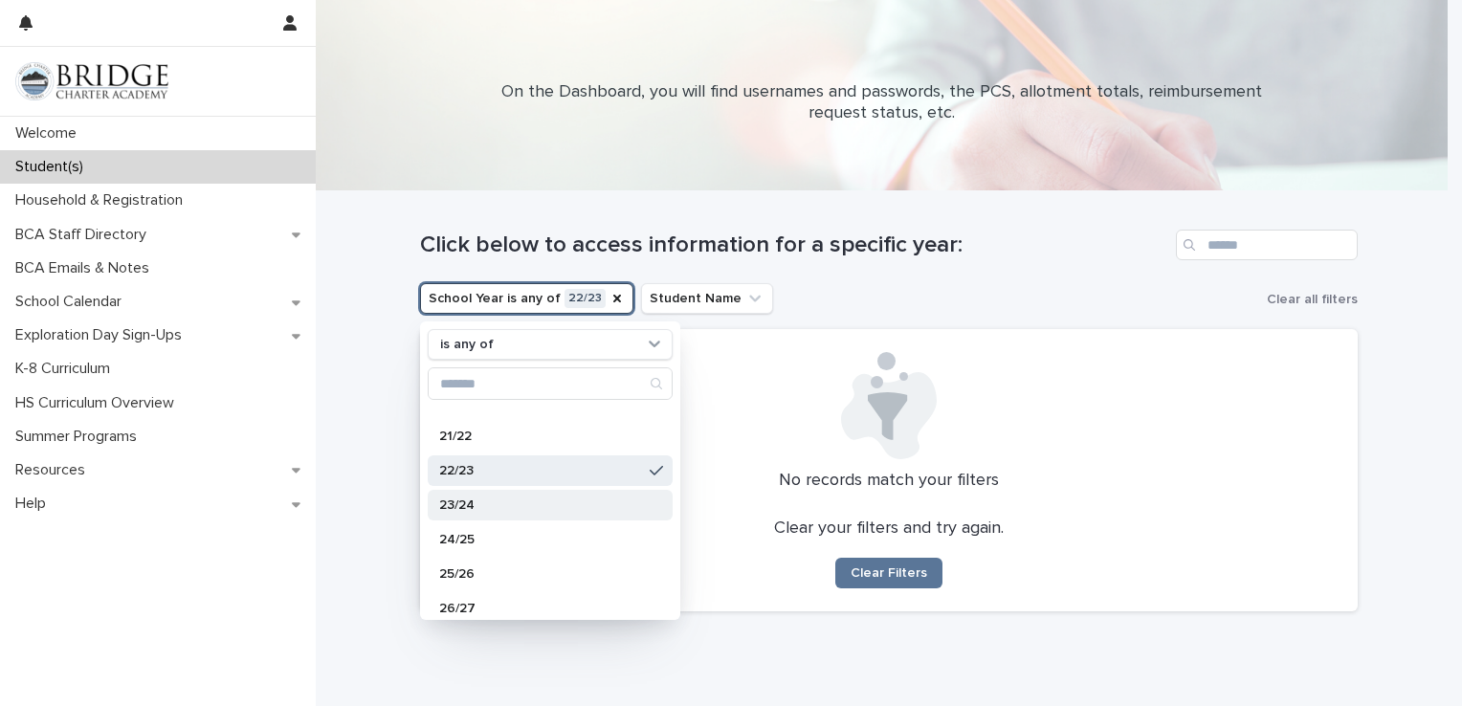
click at [454, 496] on div "23/24" at bounding box center [550, 505] width 245 height 31
click at [457, 533] on p "24/25" at bounding box center [540, 539] width 203 height 13
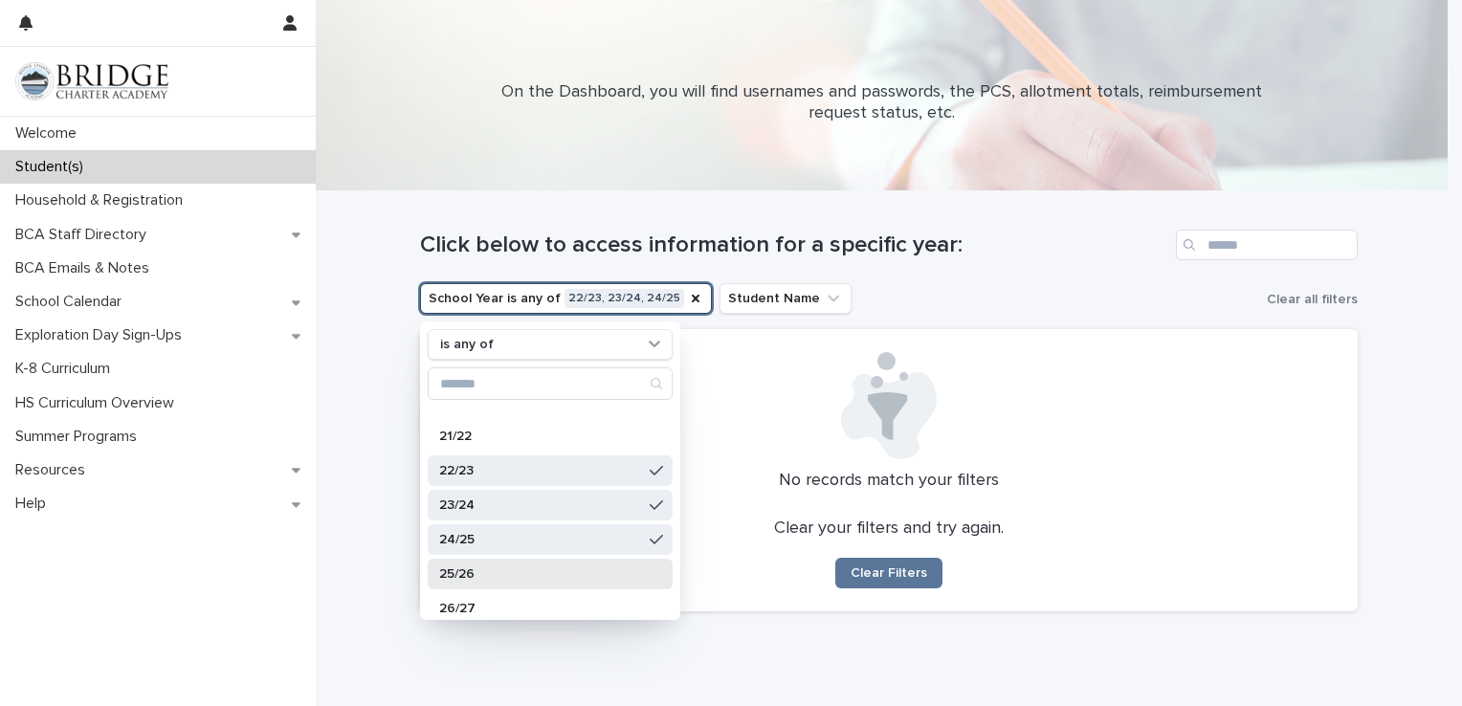
click at [455, 567] on p "25/26" at bounding box center [540, 573] width 203 height 13
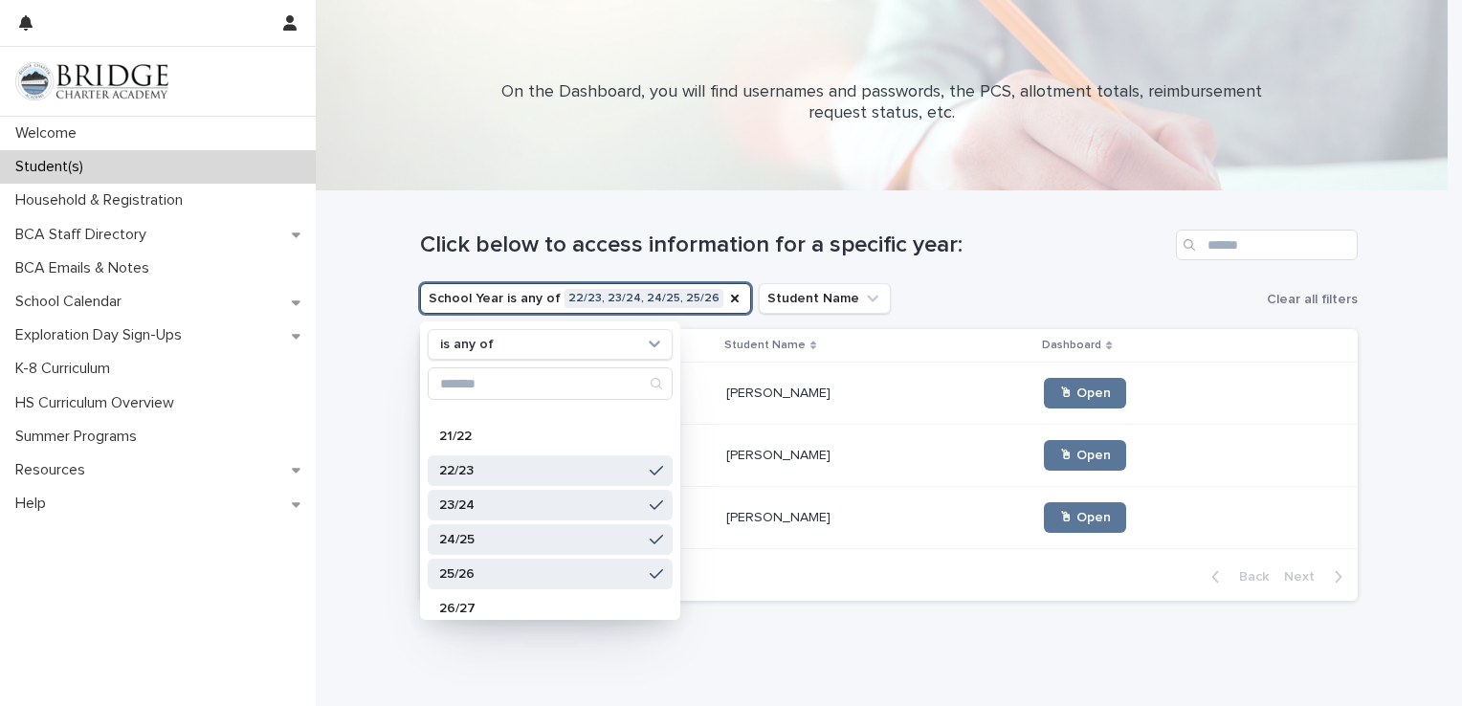
click at [468, 533] on p "24/25" at bounding box center [540, 539] width 203 height 13
click at [464, 503] on p "23/24" at bounding box center [540, 504] width 203 height 13
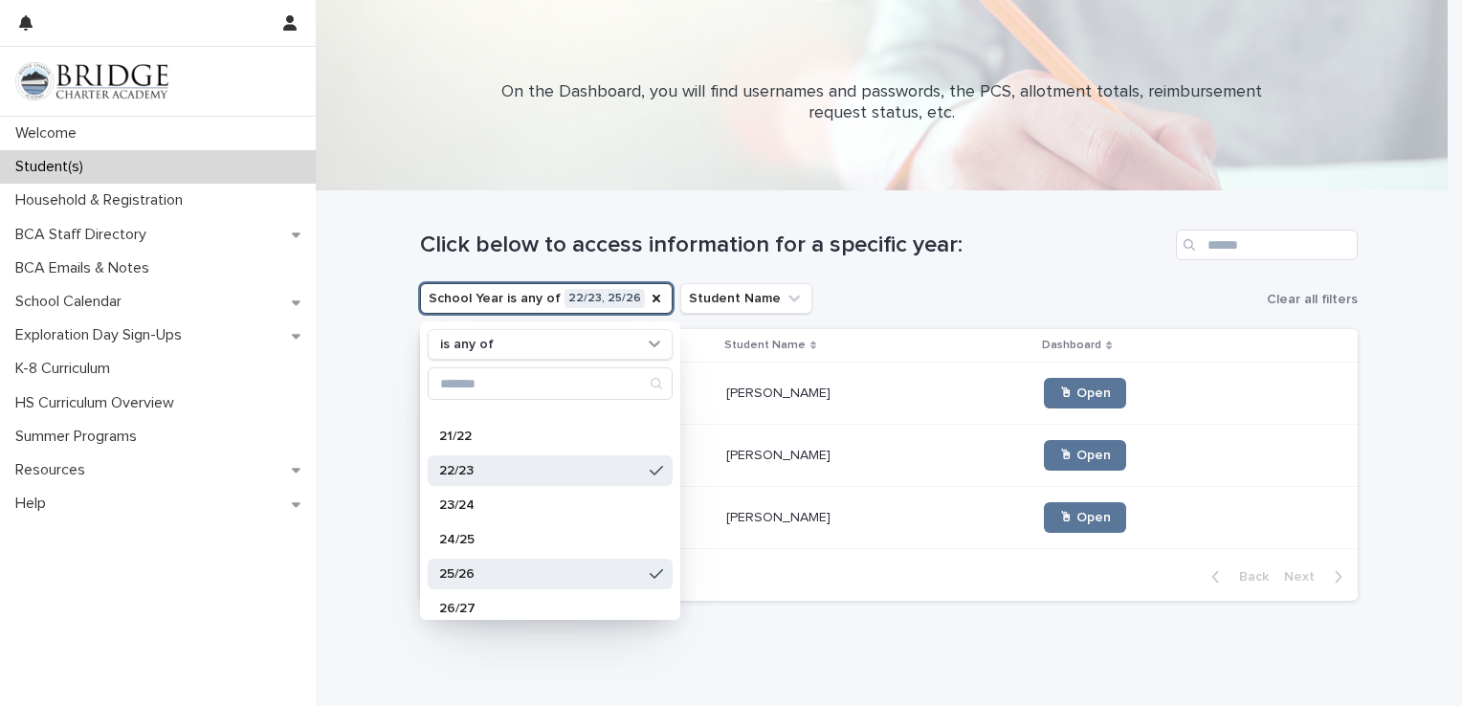
click at [468, 473] on p "22/23" at bounding box center [540, 470] width 203 height 13
click at [344, 431] on div "Loading... Saving… Loading... Saving… Click below to access information for a s…" at bounding box center [889, 451] width 1146 height 521
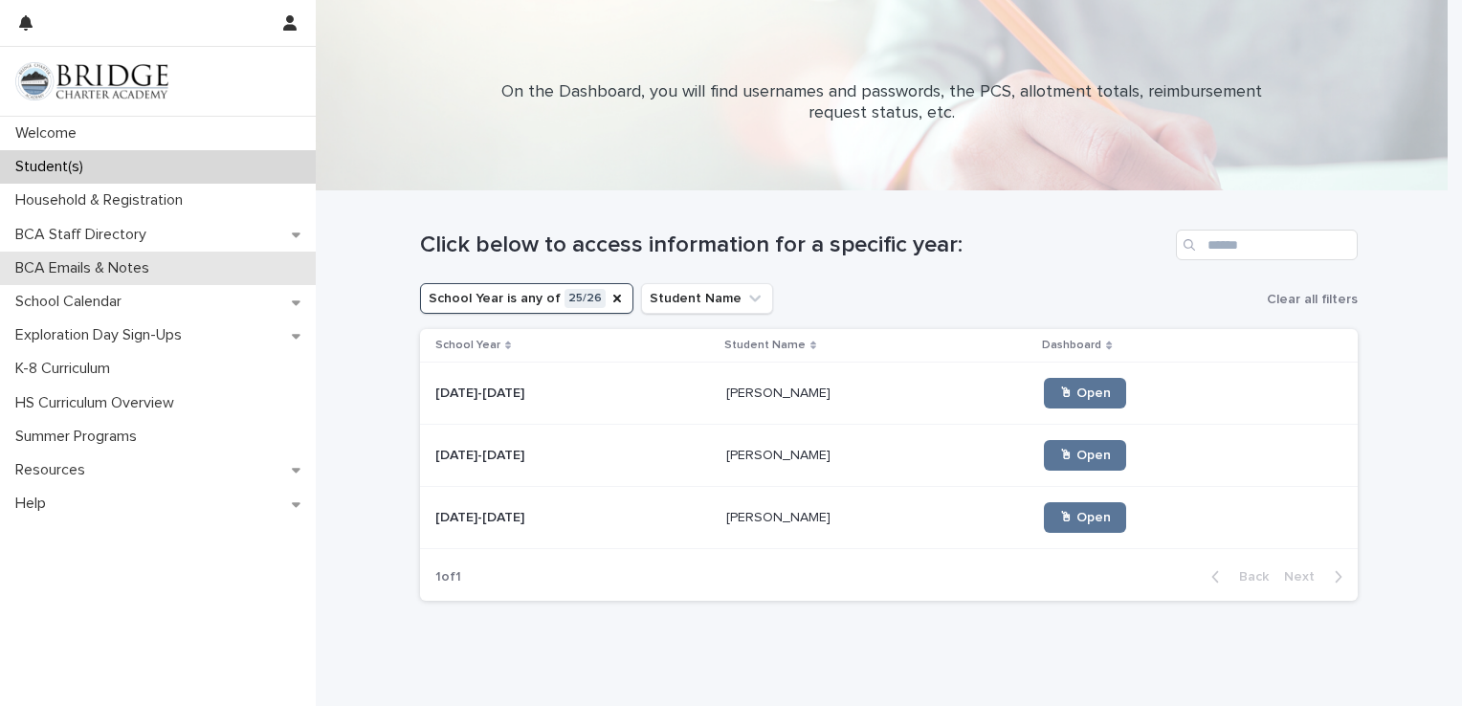
click at [264, 272] on div "BCA Emails & Notes" at bounding box center [158, 268] width 316 height 33
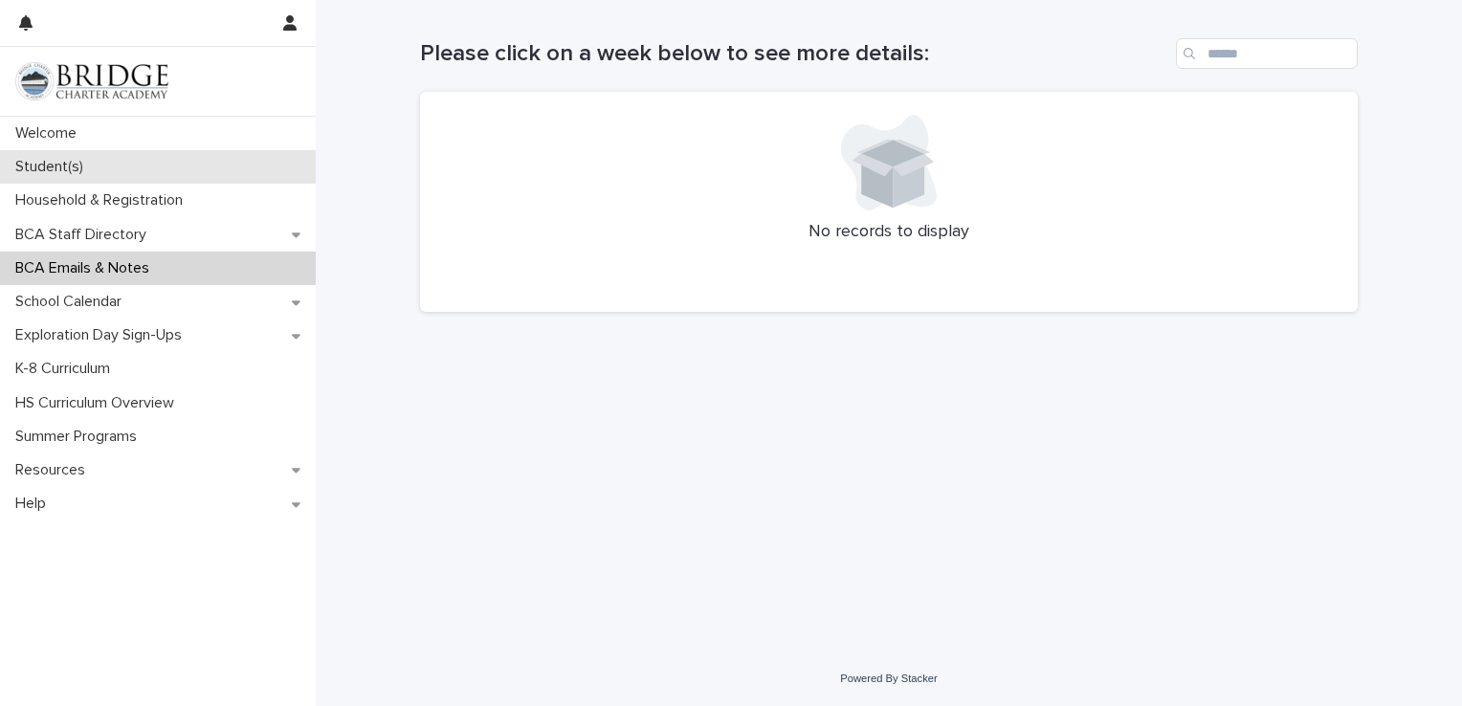
click at [33, 169] on p "Student(s)" at bounding box center [53, 167] width 91 height 18
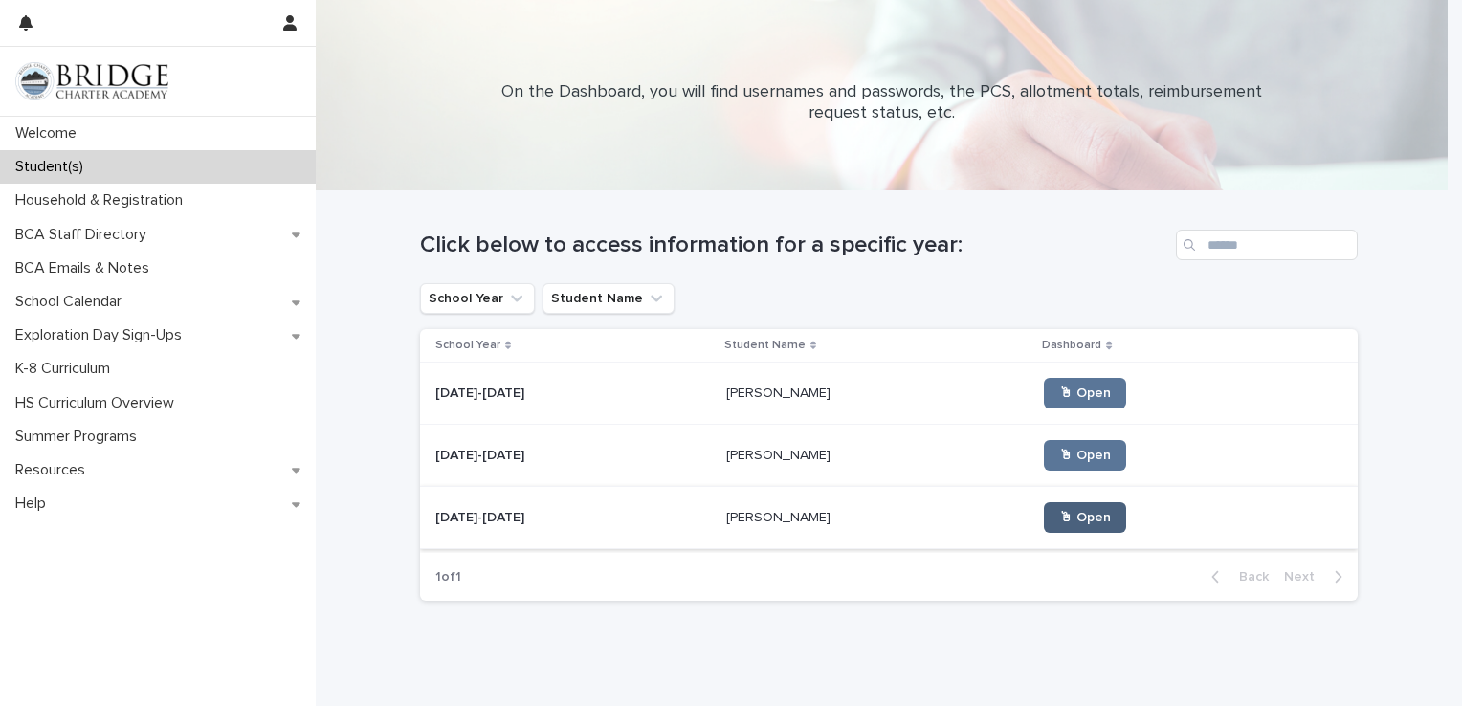
click at [1059, 522] on span "🖱 Open" at bounding box center [1085, 517] width 52 height 13
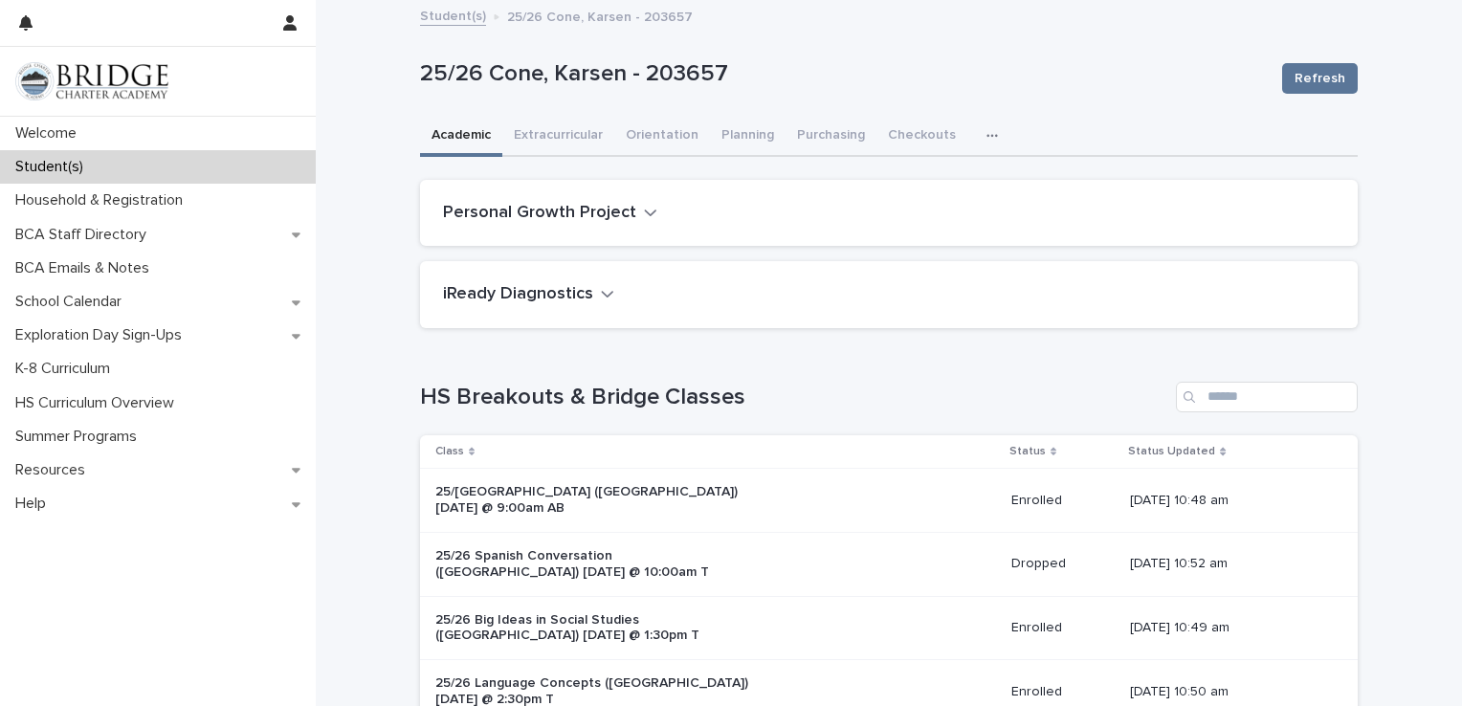
click at [986, 132] on icon "button" at bounding box center [991, 135] width 11 height 13
click at [936, 182] on span "Attendance" at bounding box center [911, 185] width 71 height 13
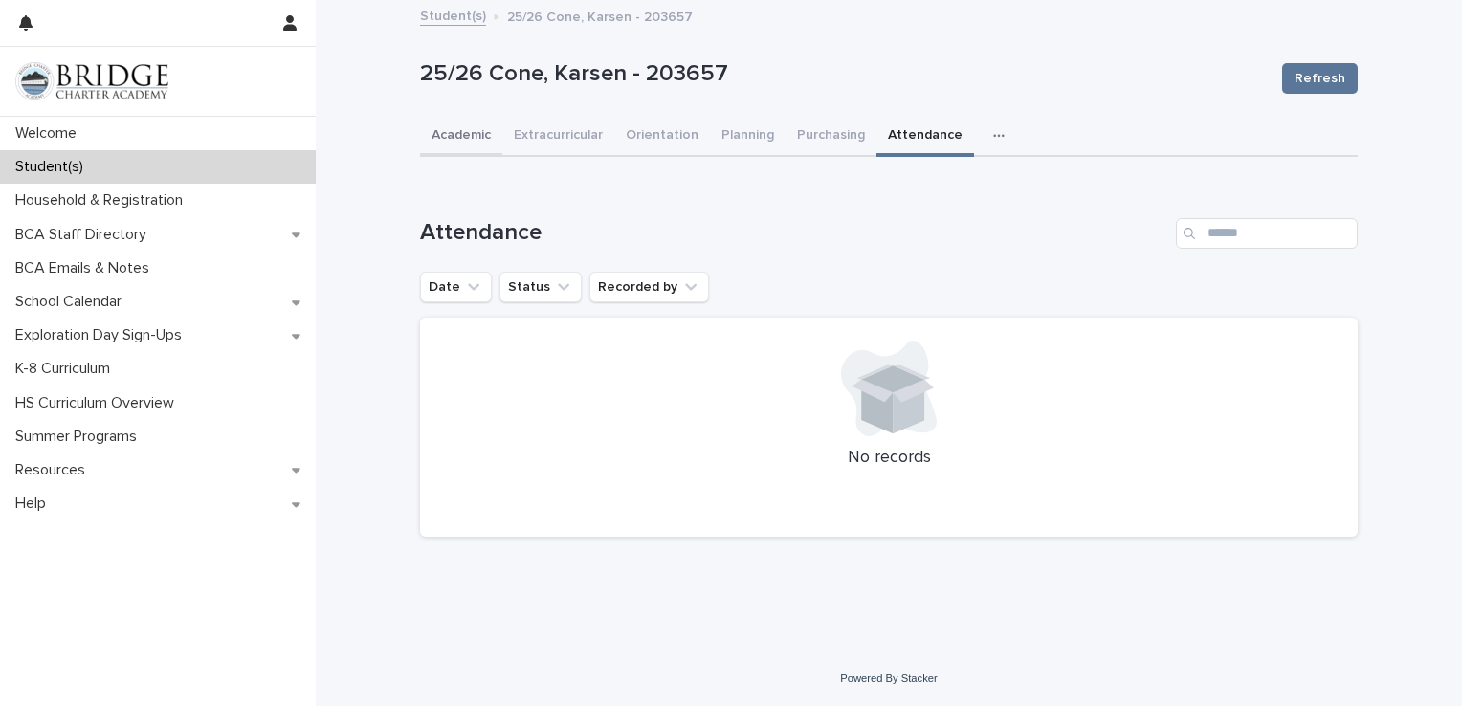
click at [475, 127] on button "Academic" at bounding box center [461, 137] width 82 height 40
